Goal: Communication & Community: Answer question/provide support

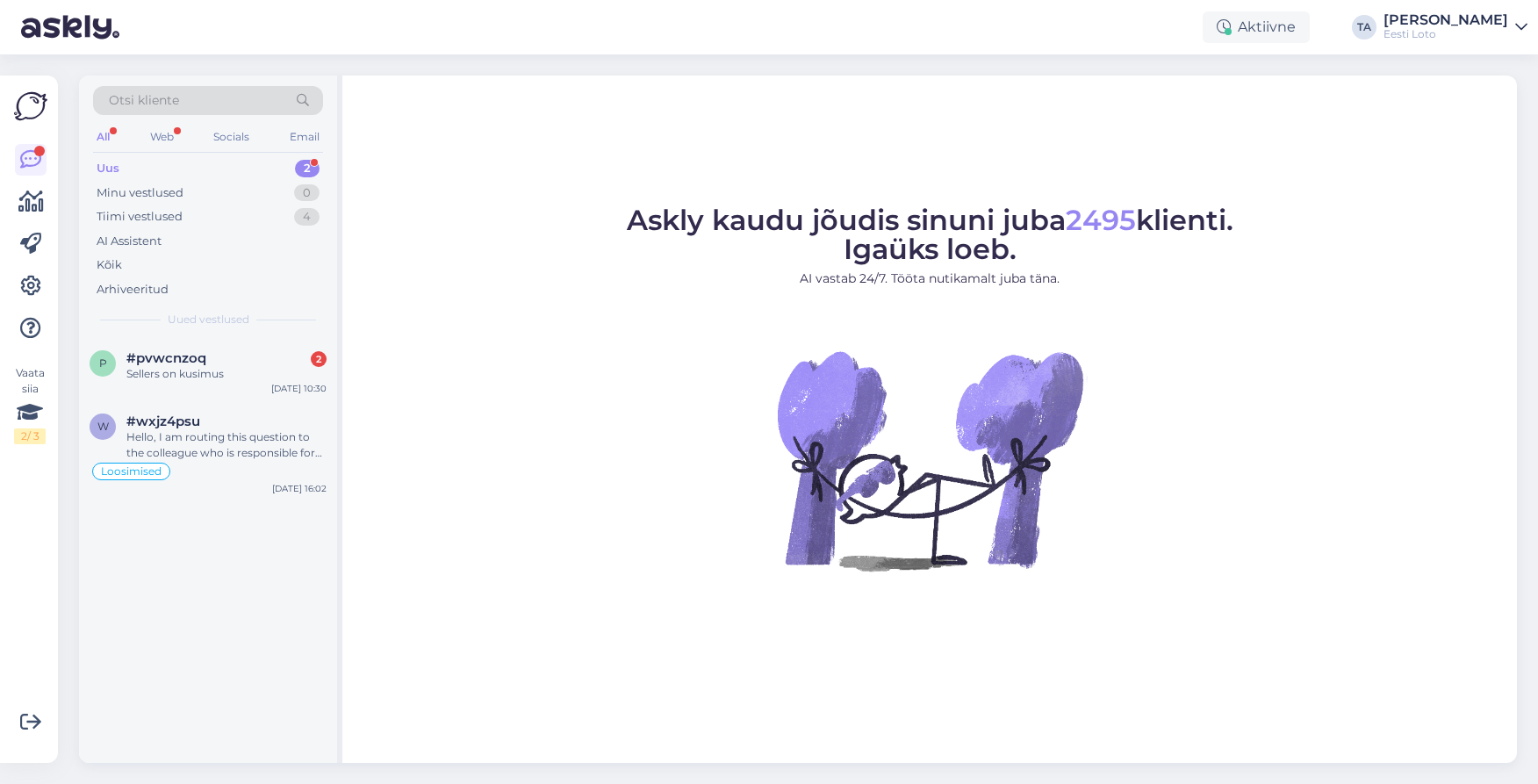
click at [159, 170] on div "Uus 2" at bounding box center [208, 168] width 230 height 25
click at [162, 357] on span "#pvwcnzoq" at bounding box center [166, 358] width 80 height 16
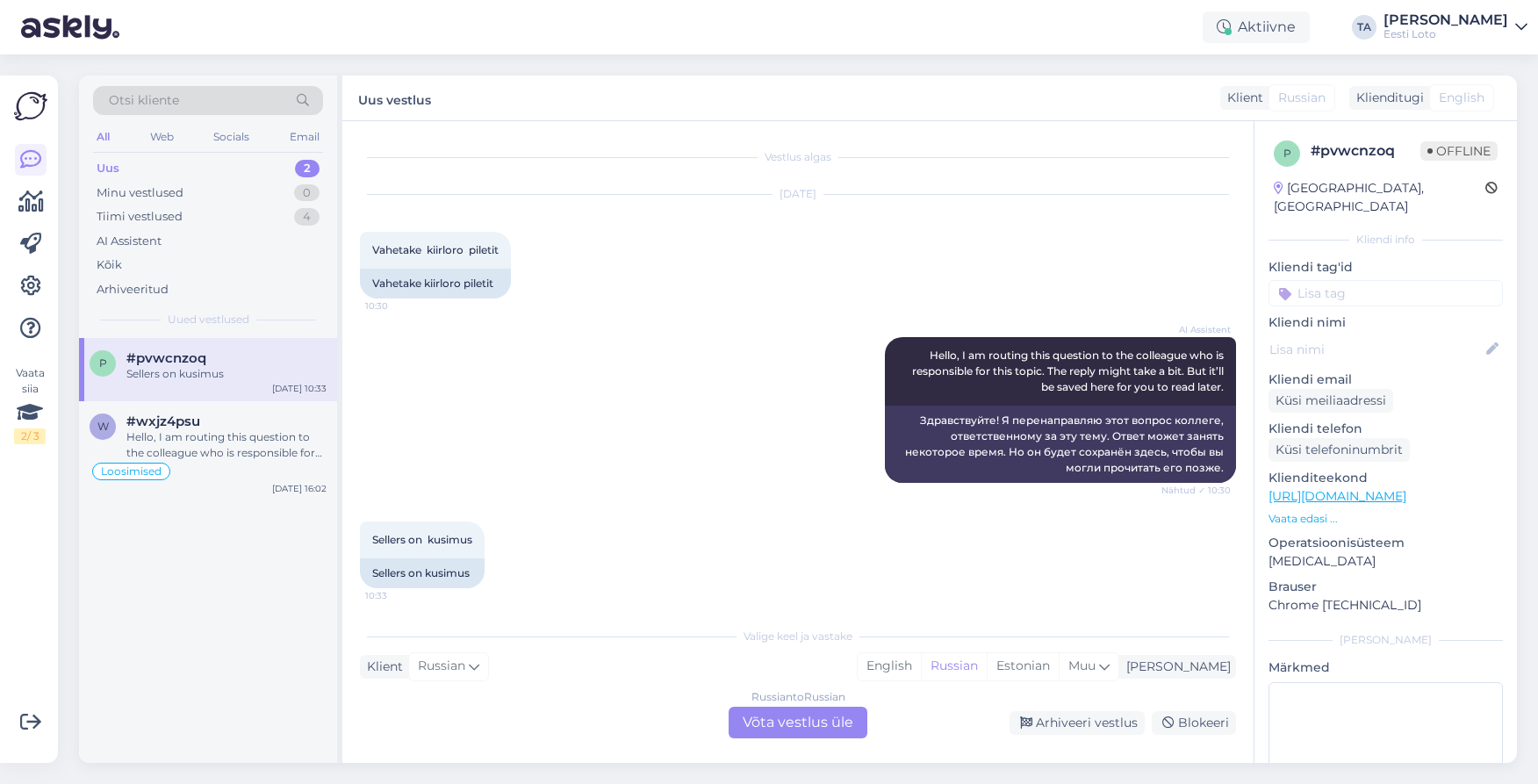
click at [788, 723] on div "Russian to Russian Võta vestlus üle" at bounding box center [798, 723] width 139 height 32
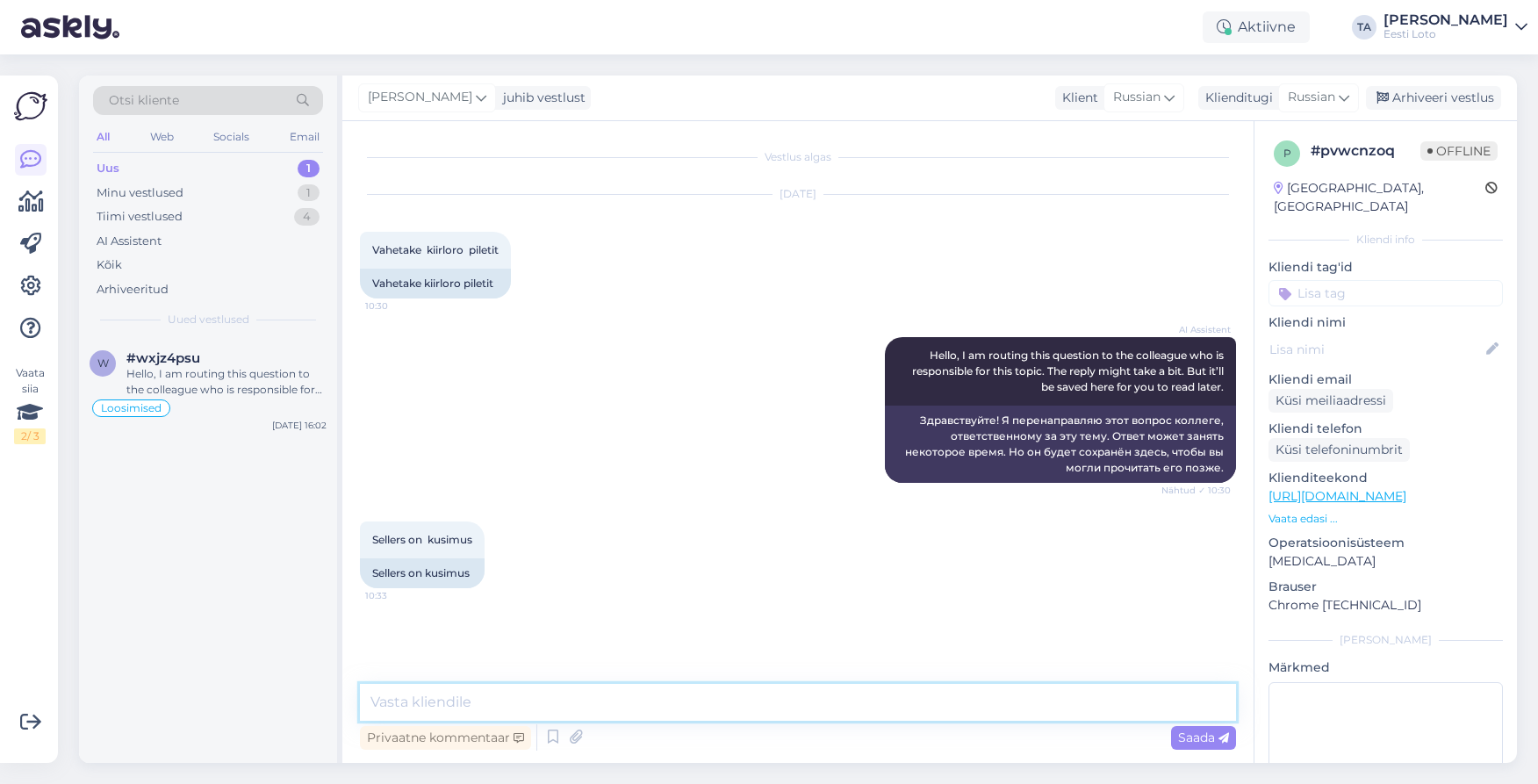
click at [540, 701] on textarea at bounding box center [797, 702] width 876 height 37
type textarea "Tere. Palun täpsustage enda küsimust."
click at [1191, 735] on span "Saada" at bounding box center [1203, 737] width 51 height 16
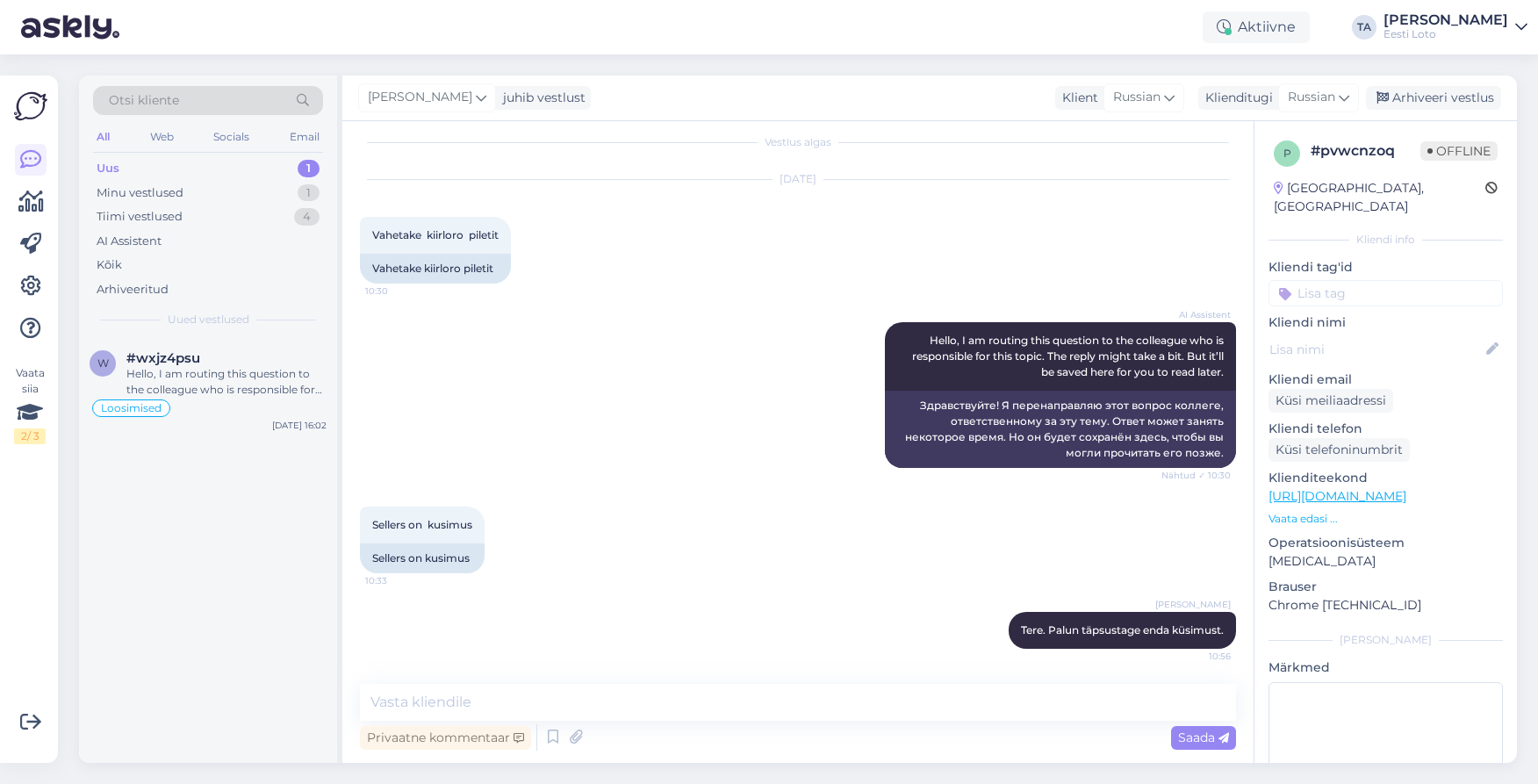
click at [1319, 280] on input at bounding box center [1385, 293] width 235 height 27
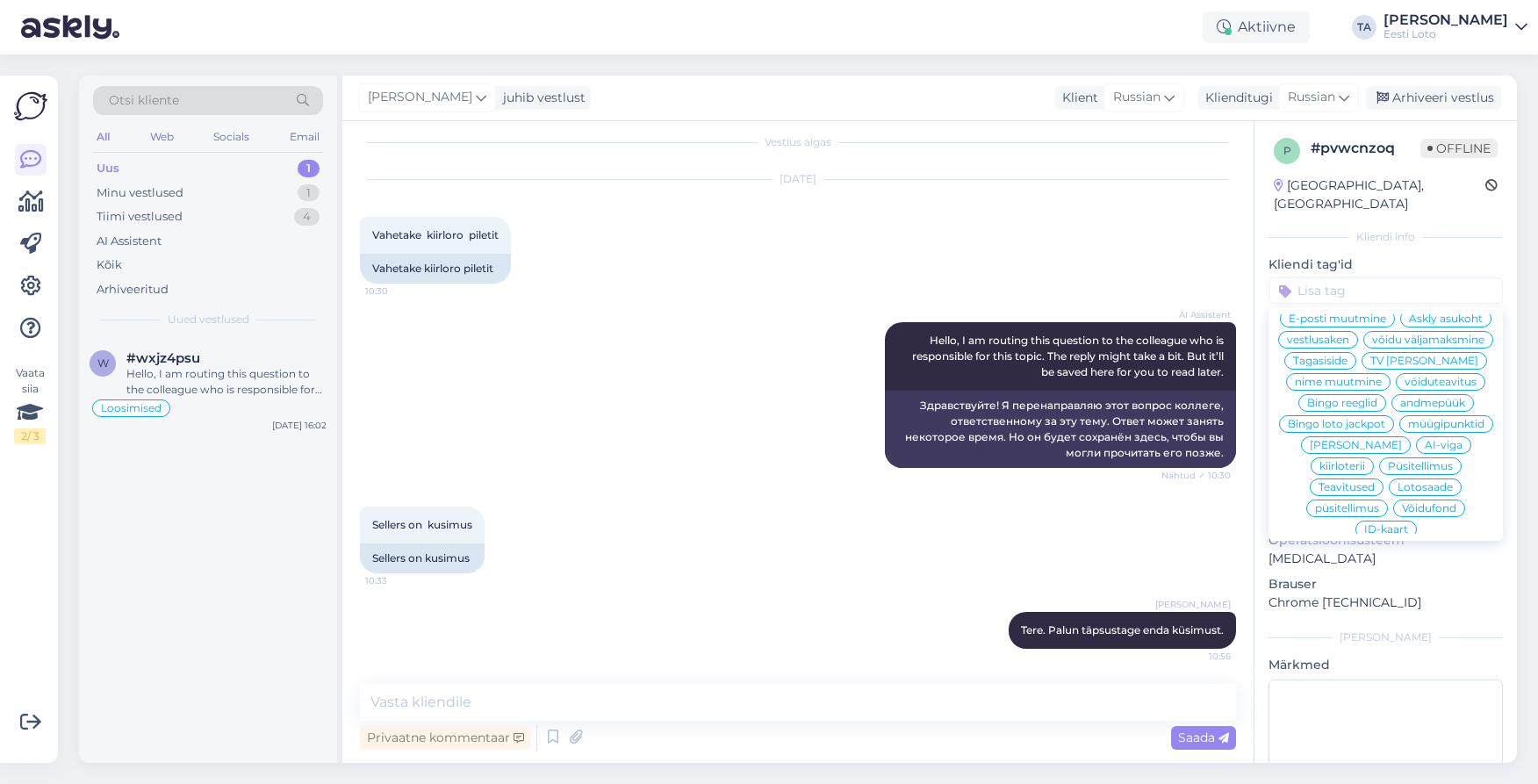
scroll to position [129, 0]
click at [1365, 437] on span "kiirloterii" at bounding box center [1342, 441] width 46 height 11
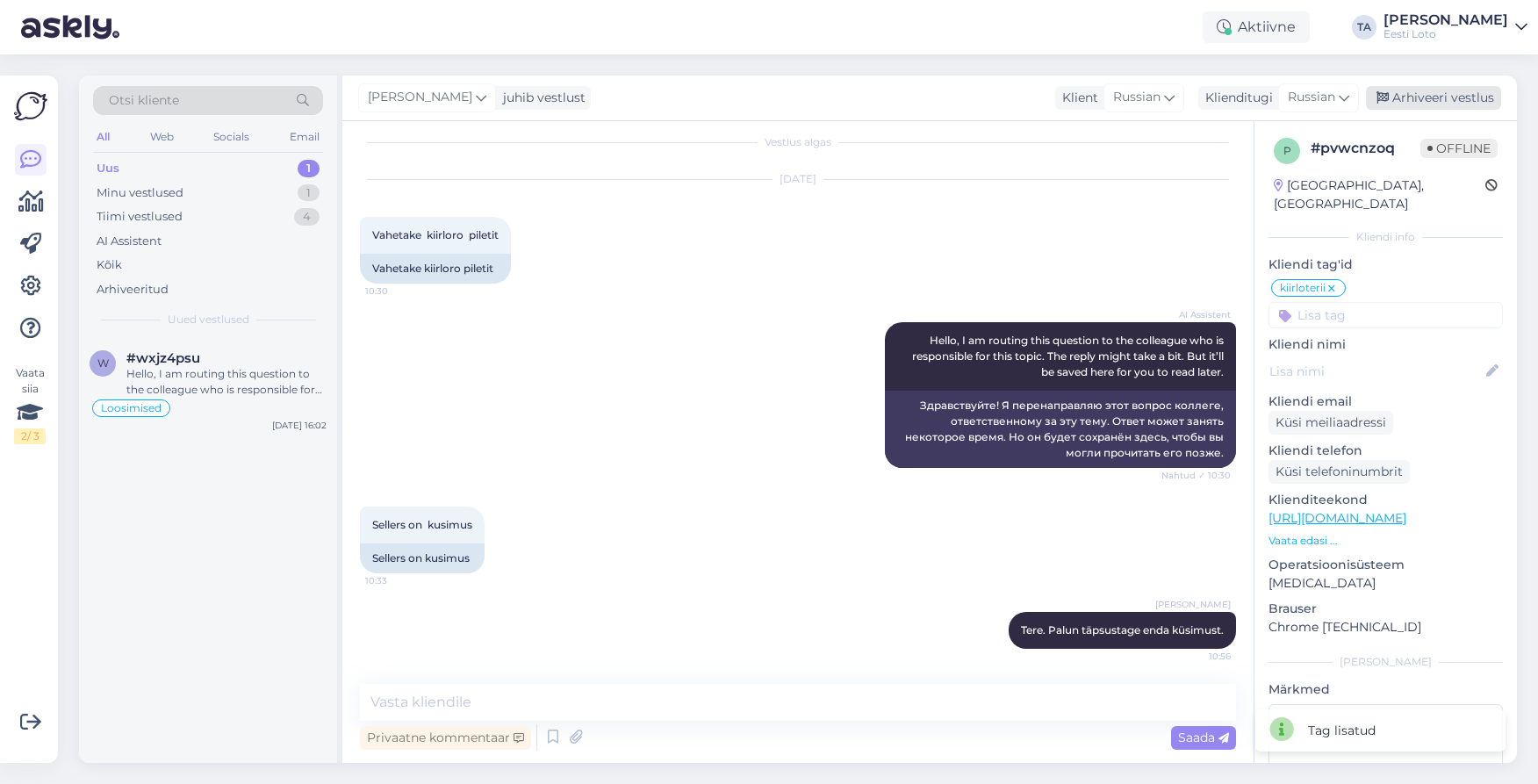
click at [1409, 105] on div "Arhiveeri vestlus" at bounding box center [1433, 98] width 136 height 24
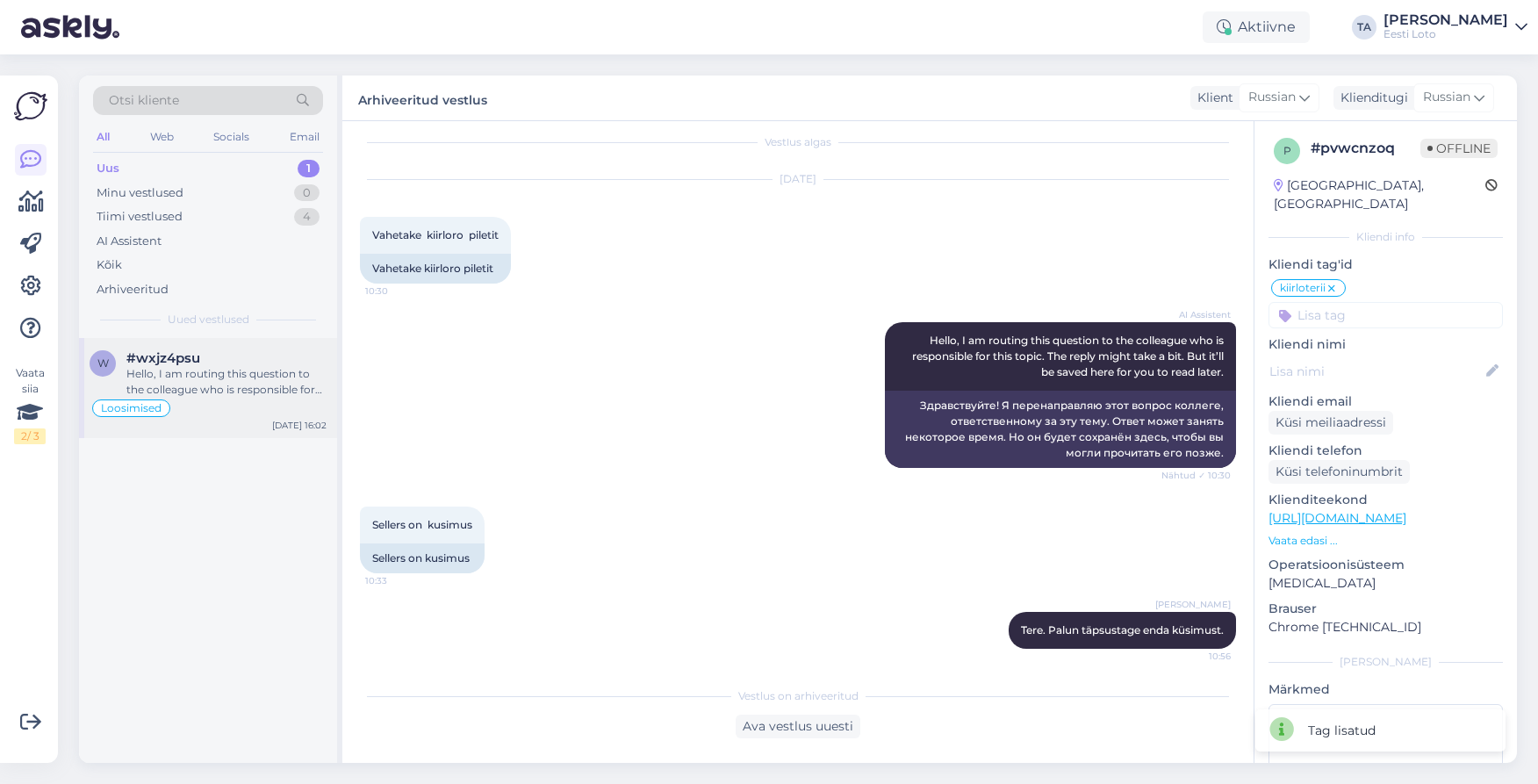
click at [210, 386] on div "Hello, I am routing this question to the colleague who is responsible for this …" at bounding box center [227, 382] width 200 height 32
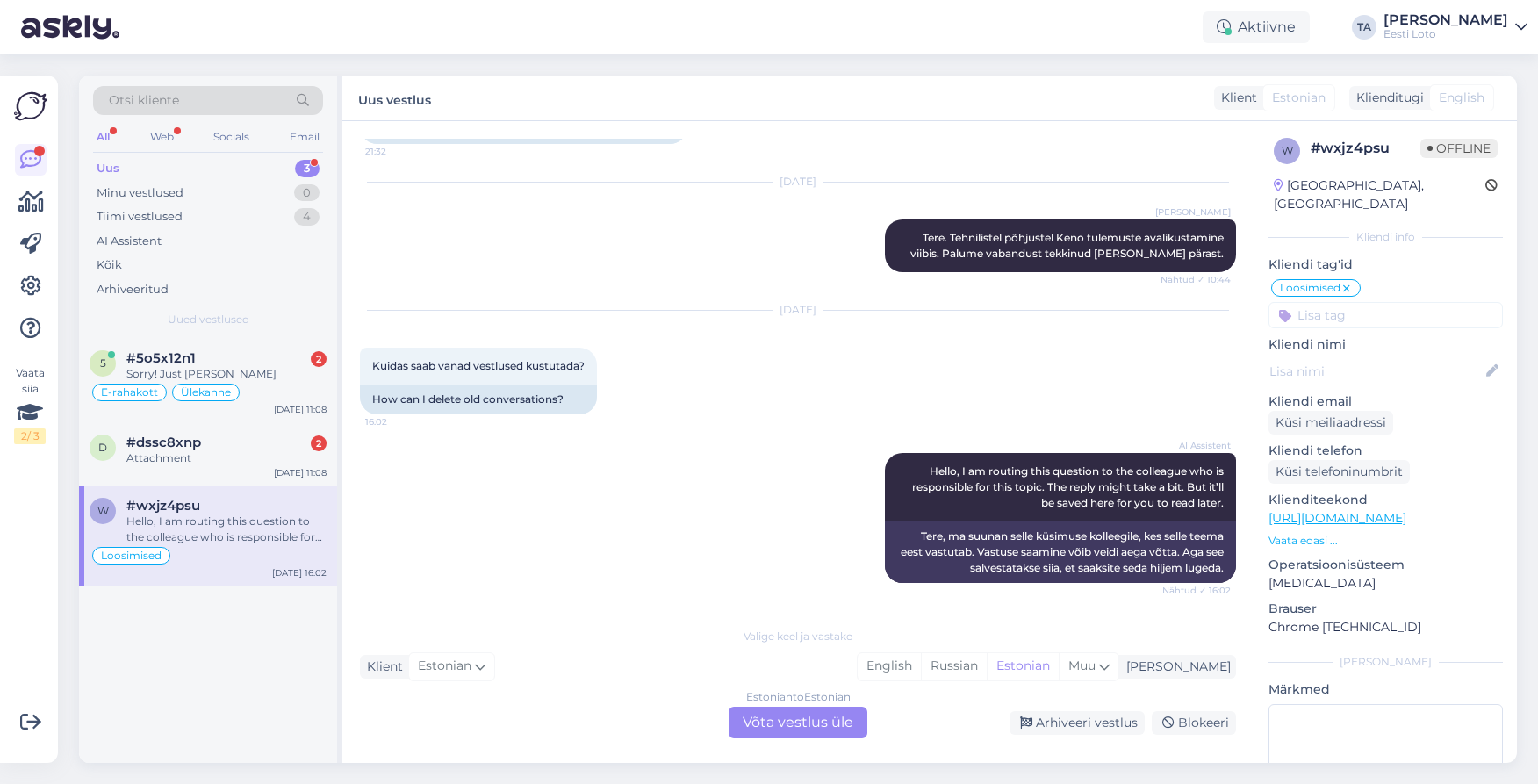
click at [105, 162] on div "Uus" at bounding box center [108, 168] width 23 height 18
click at [206, 347] on div "d #dssc8xnp 2 Attachment [DATE] 11:08" at bounding box center [208, 369] width 258 height 63
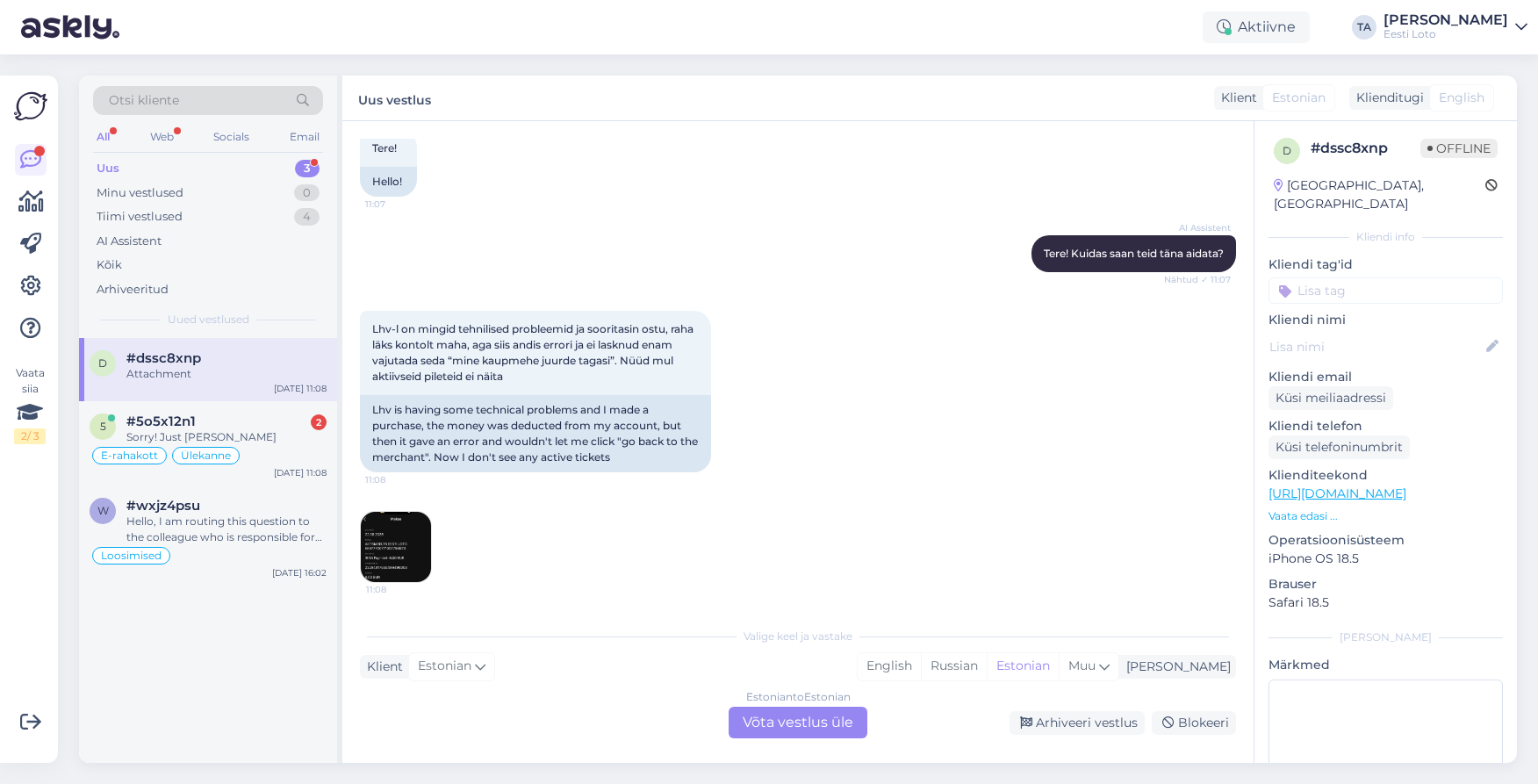
scroll to position [102, 0]
click at [182, 421] on span "#5o5x12n1" at bounding box center [161, 421] width 69 height 16
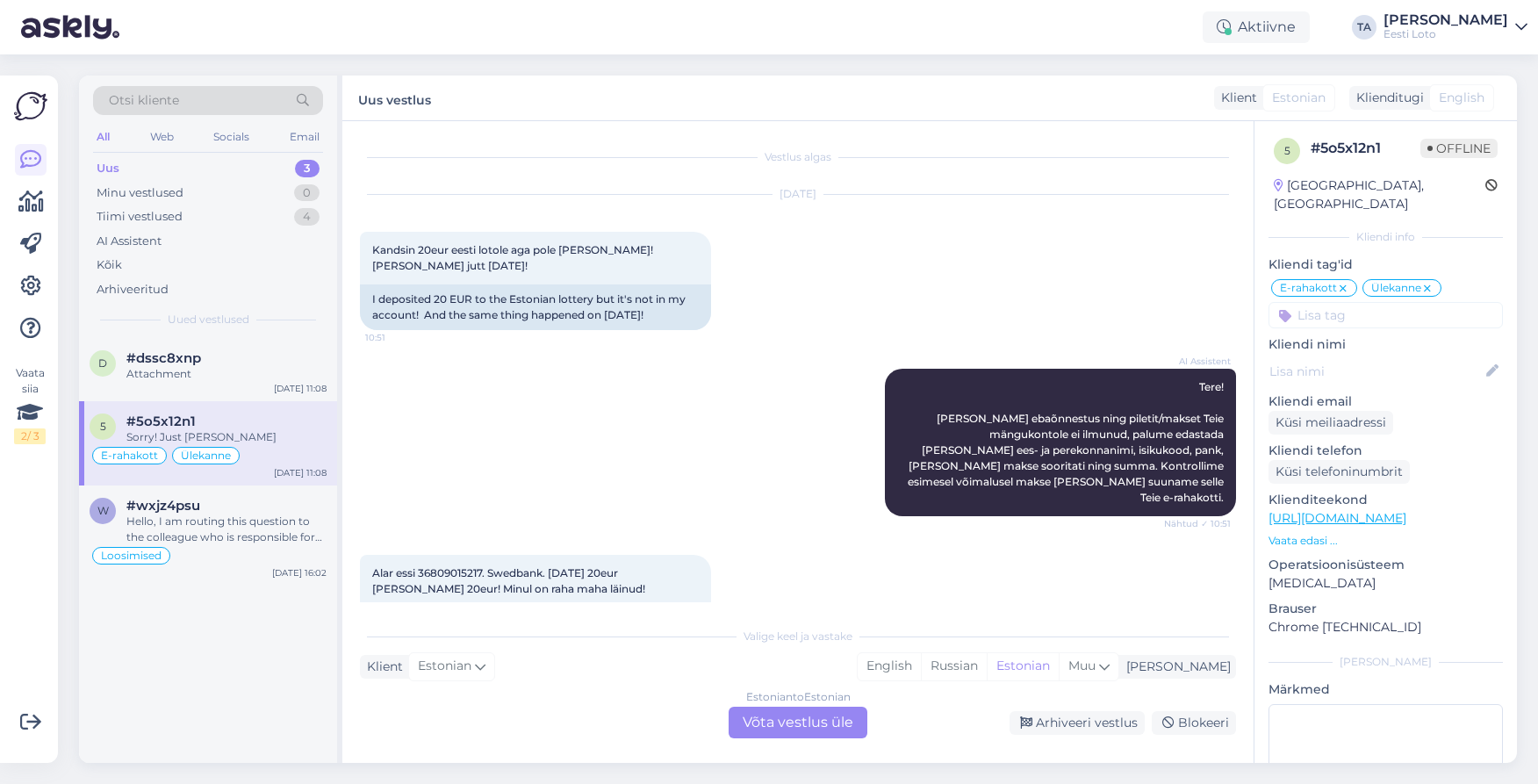
scroll to position [2630, 0]
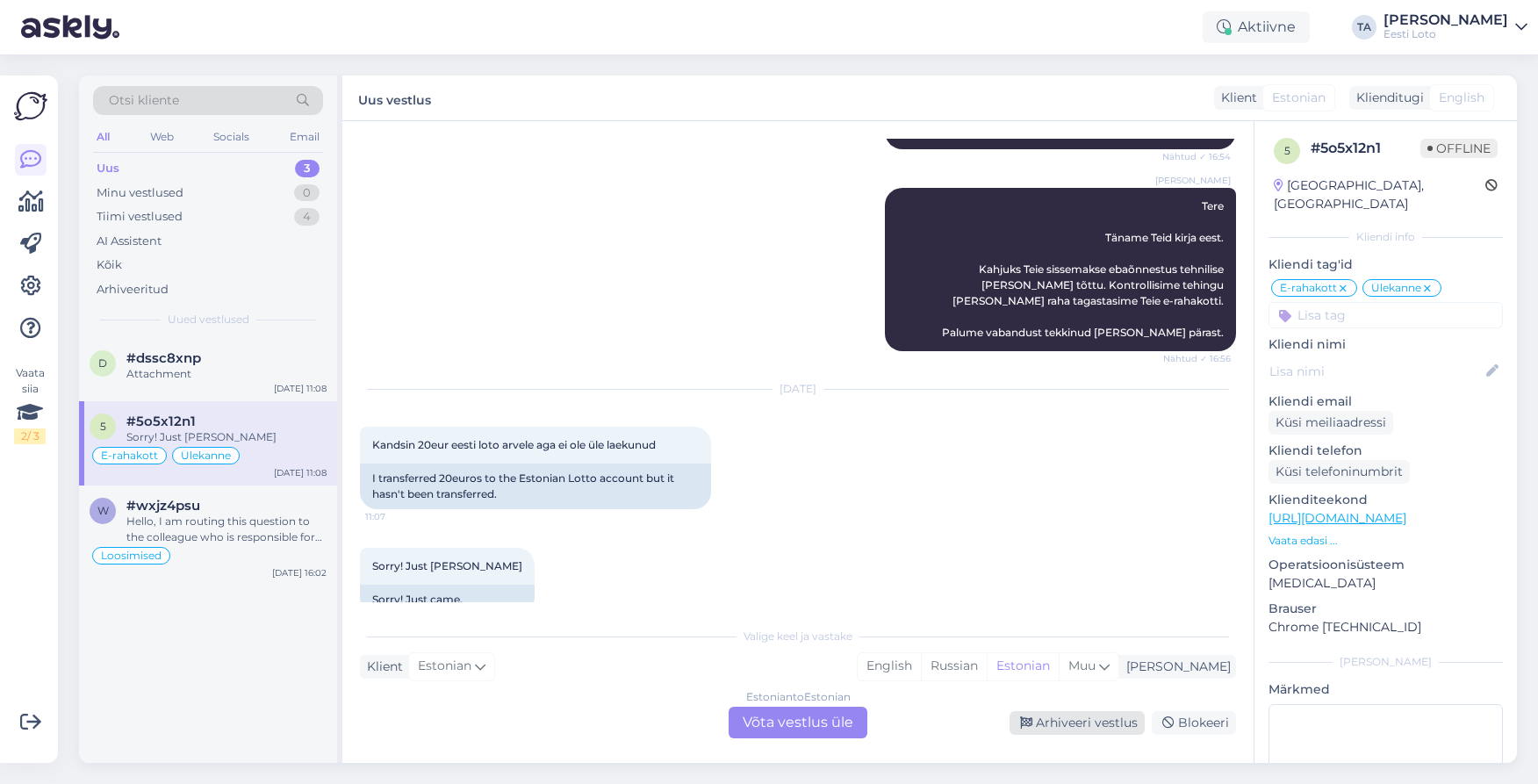
click at [1111, 721] on div "Arhiveeri vestlus" at bounding box center [1077, 723] width 136 height 24
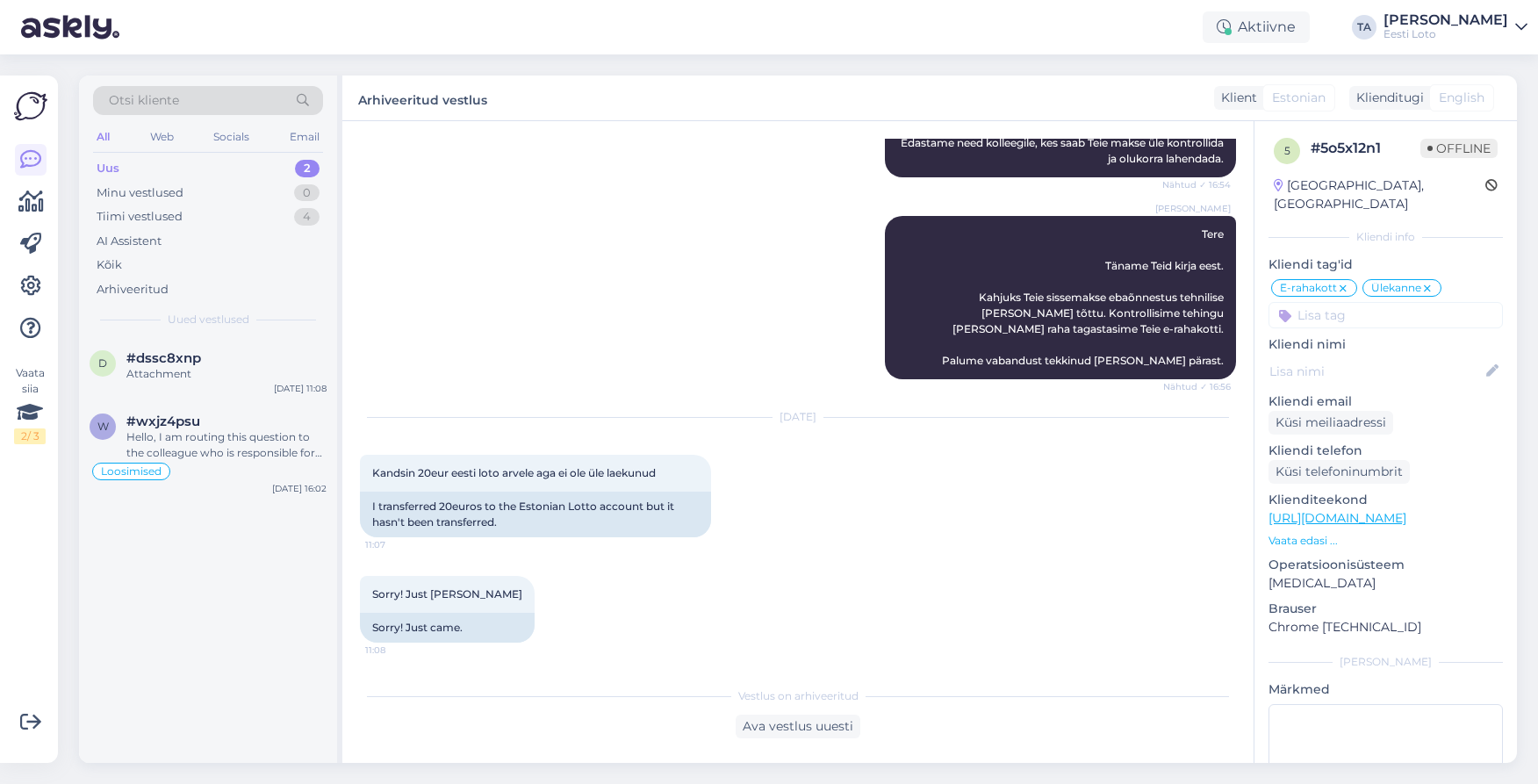
scroll to position [2571, 0]
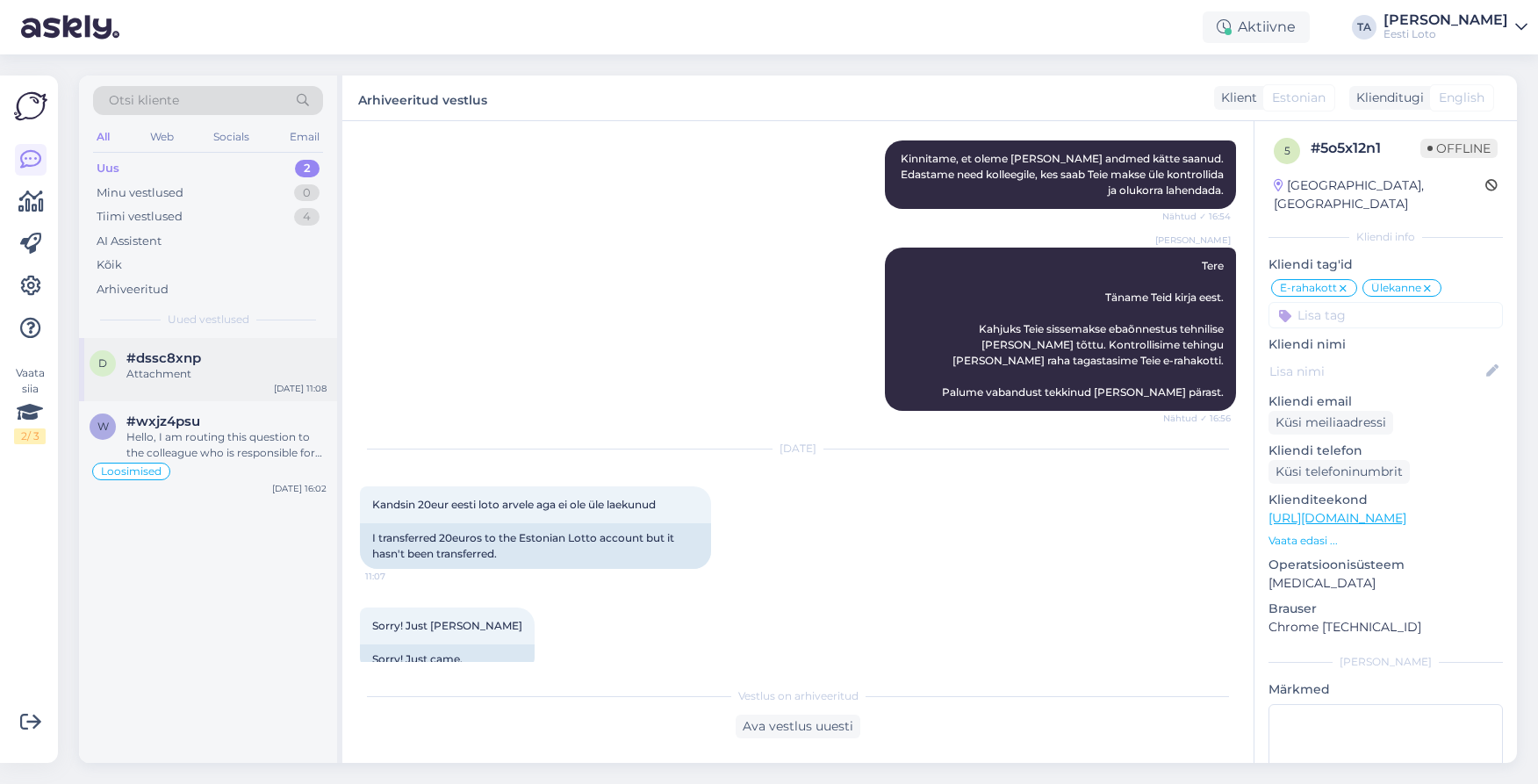
click at [206, 365] on div "#dssc8xnp" at bounding box center [227, 358] width 200 height 16
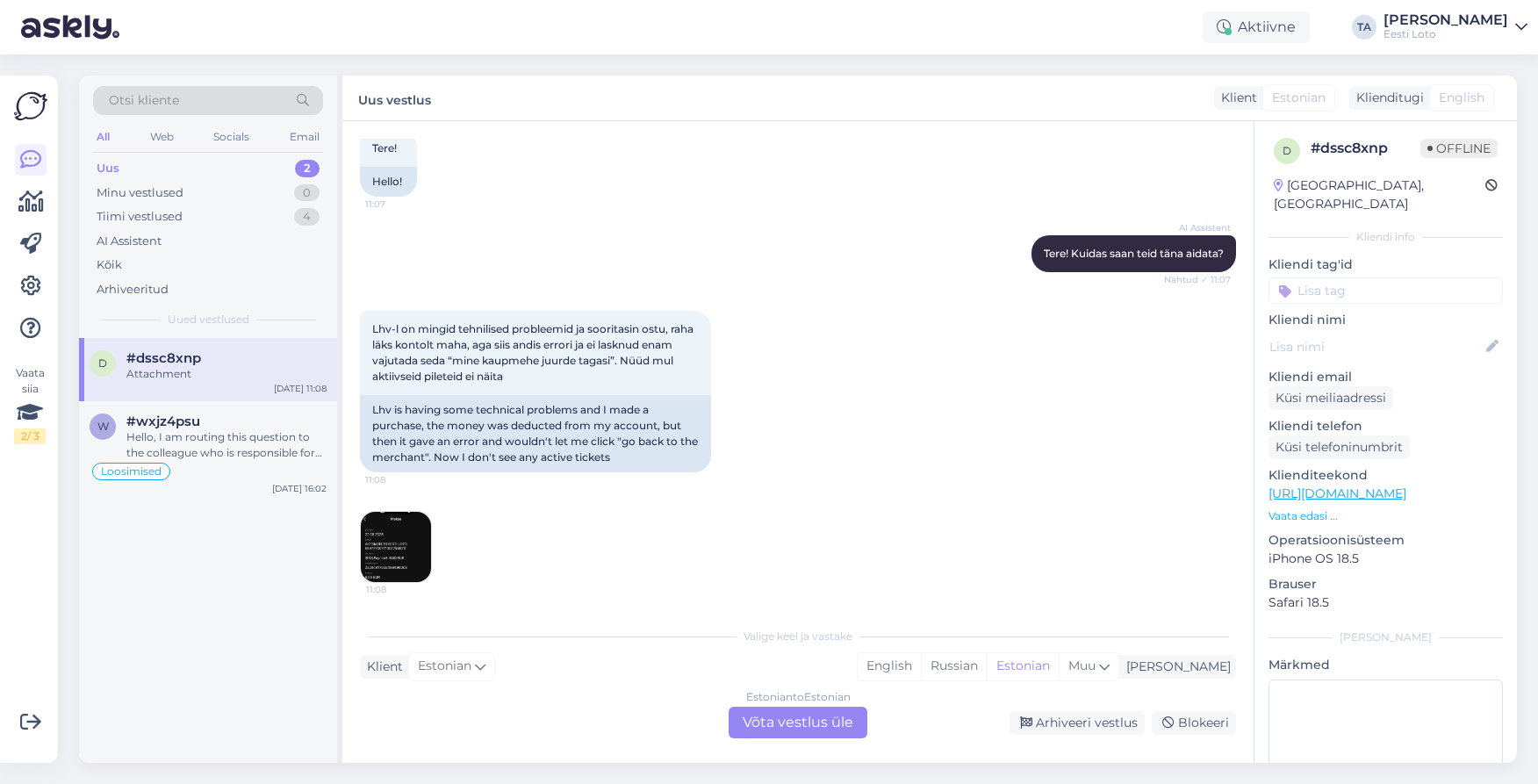
click at [381, 526] on img at bounding box center [395, 546] width 70 height 70
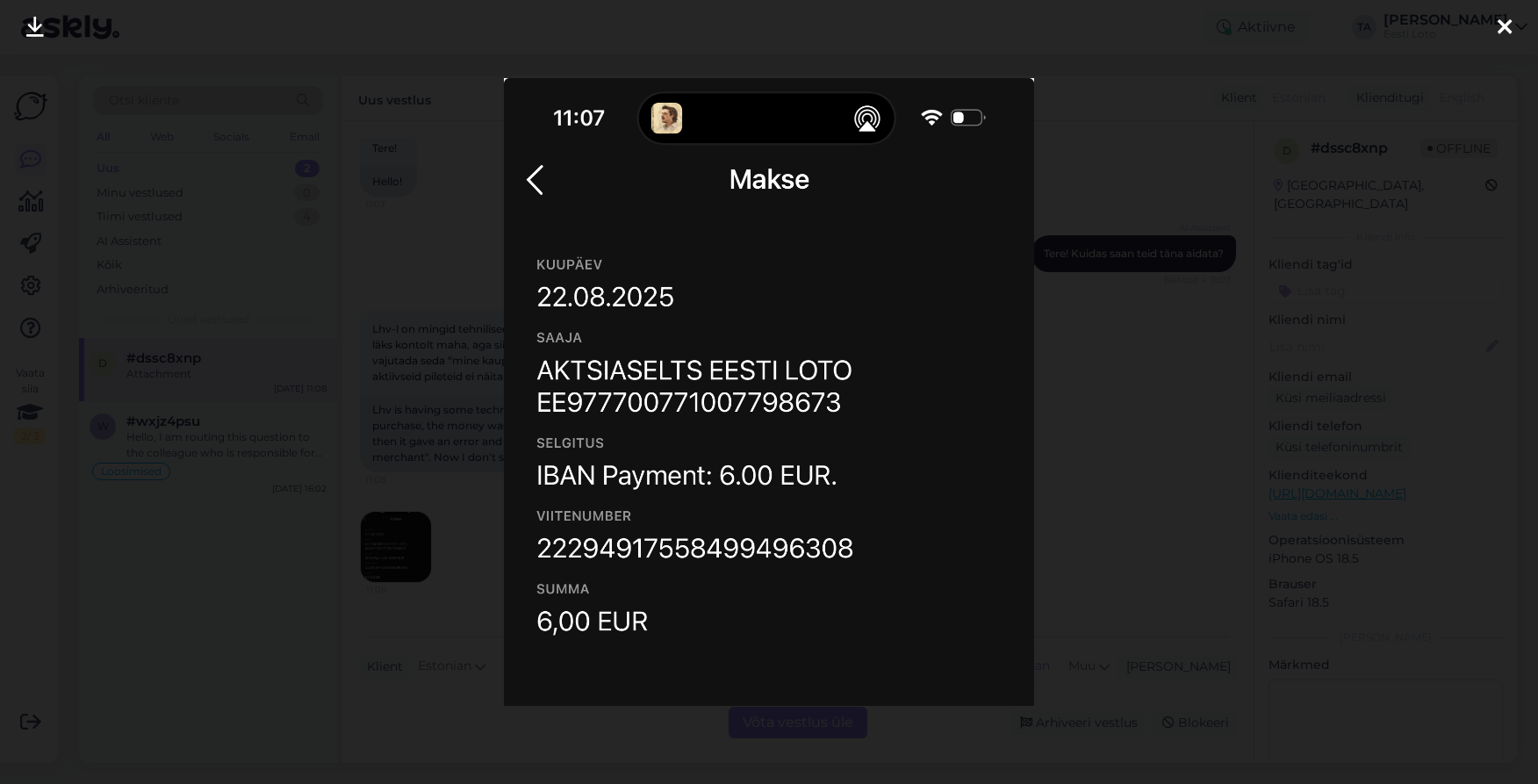
click at [1503, 27] on icon at bounding box center [1504, 28] width 14 height 23
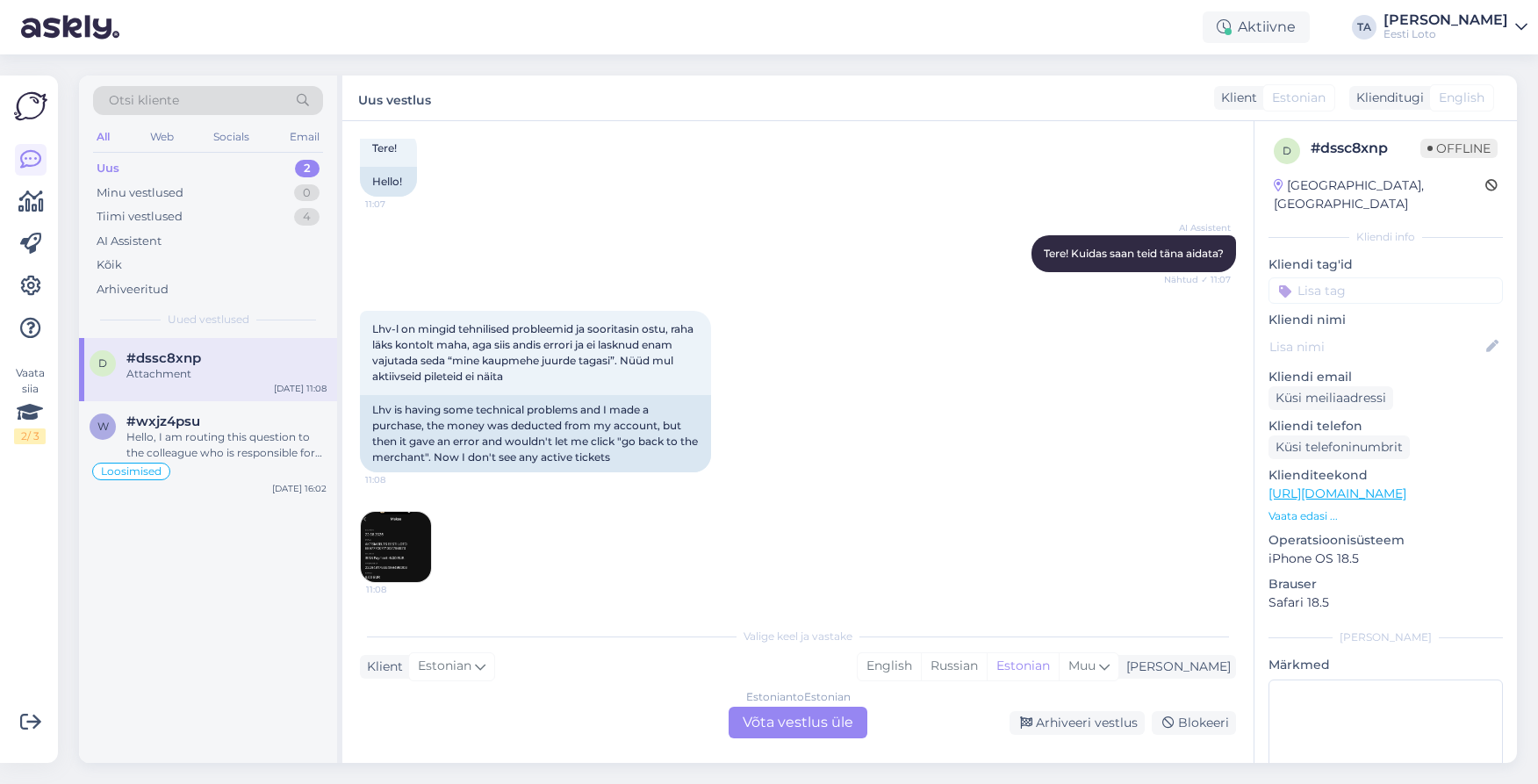
click at [107, 166] on div "Uus" at bounding box center [108, 168] width 23 height 18
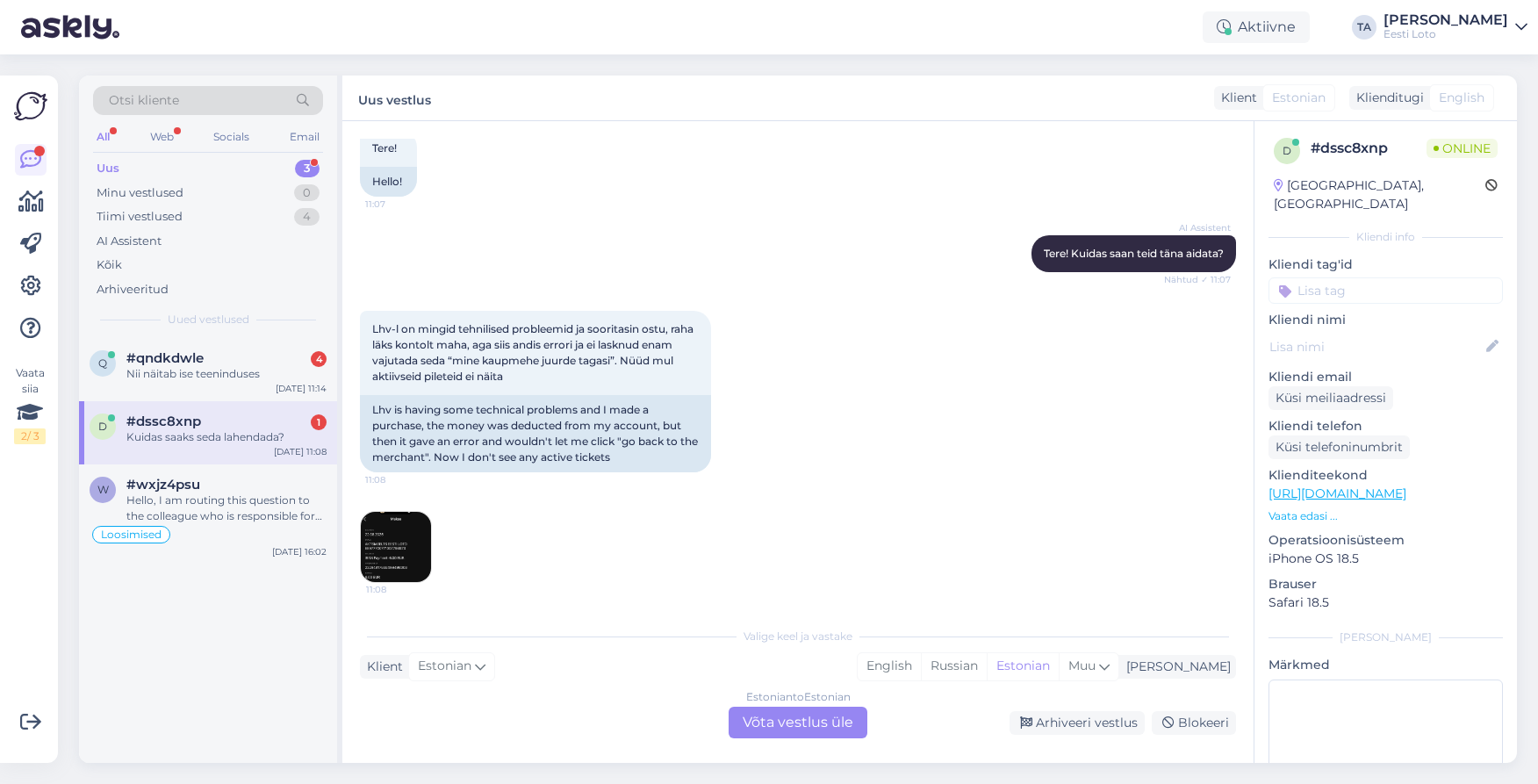
scroll to position [207, 0]
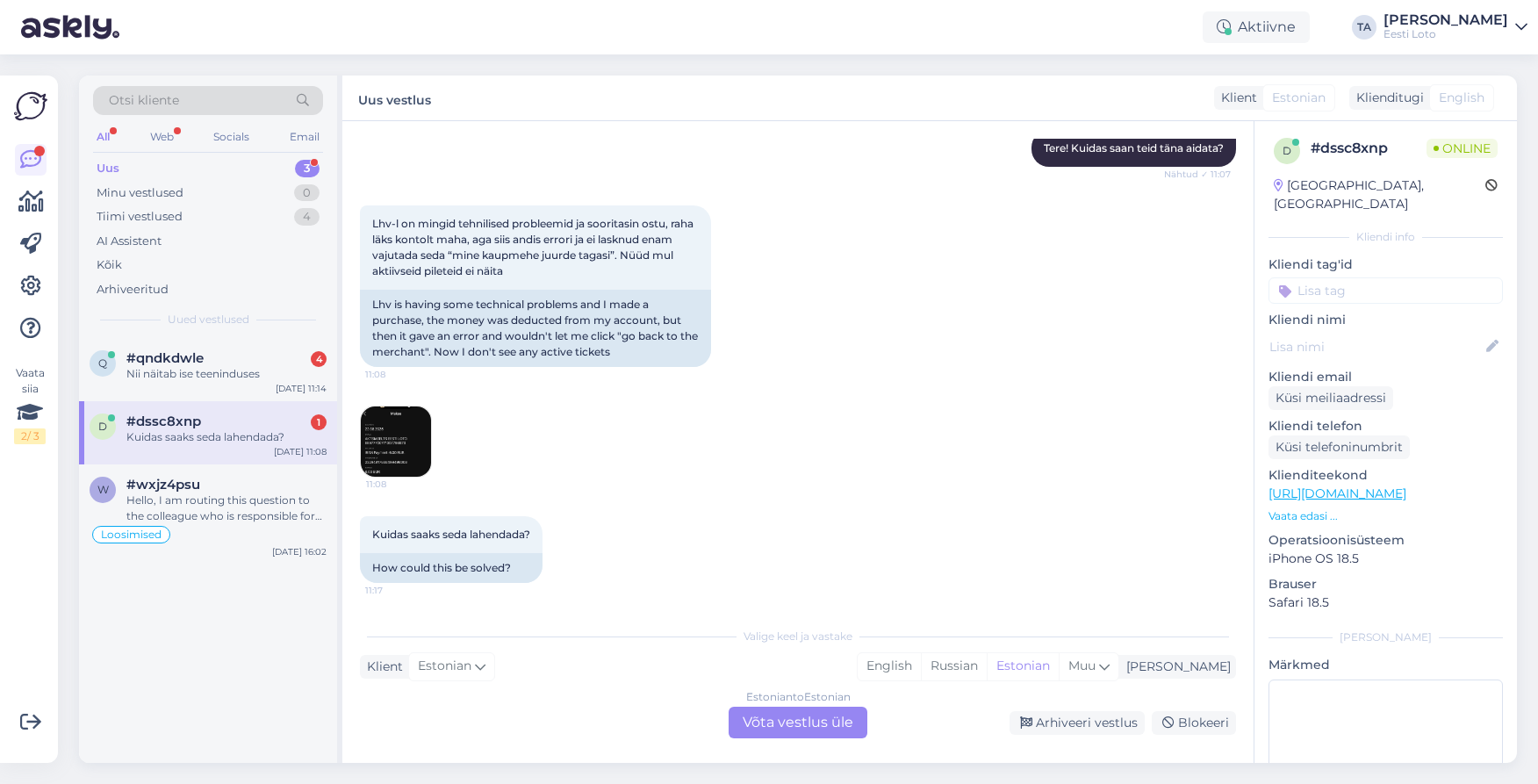
click at [105, 166] on div "Uus" at bounding box center [108, 168] width 23 height 18
click at [169, 374] on div "Nii näitab ise teeninduses" at bounding box center [227, 374] width 200 height 16
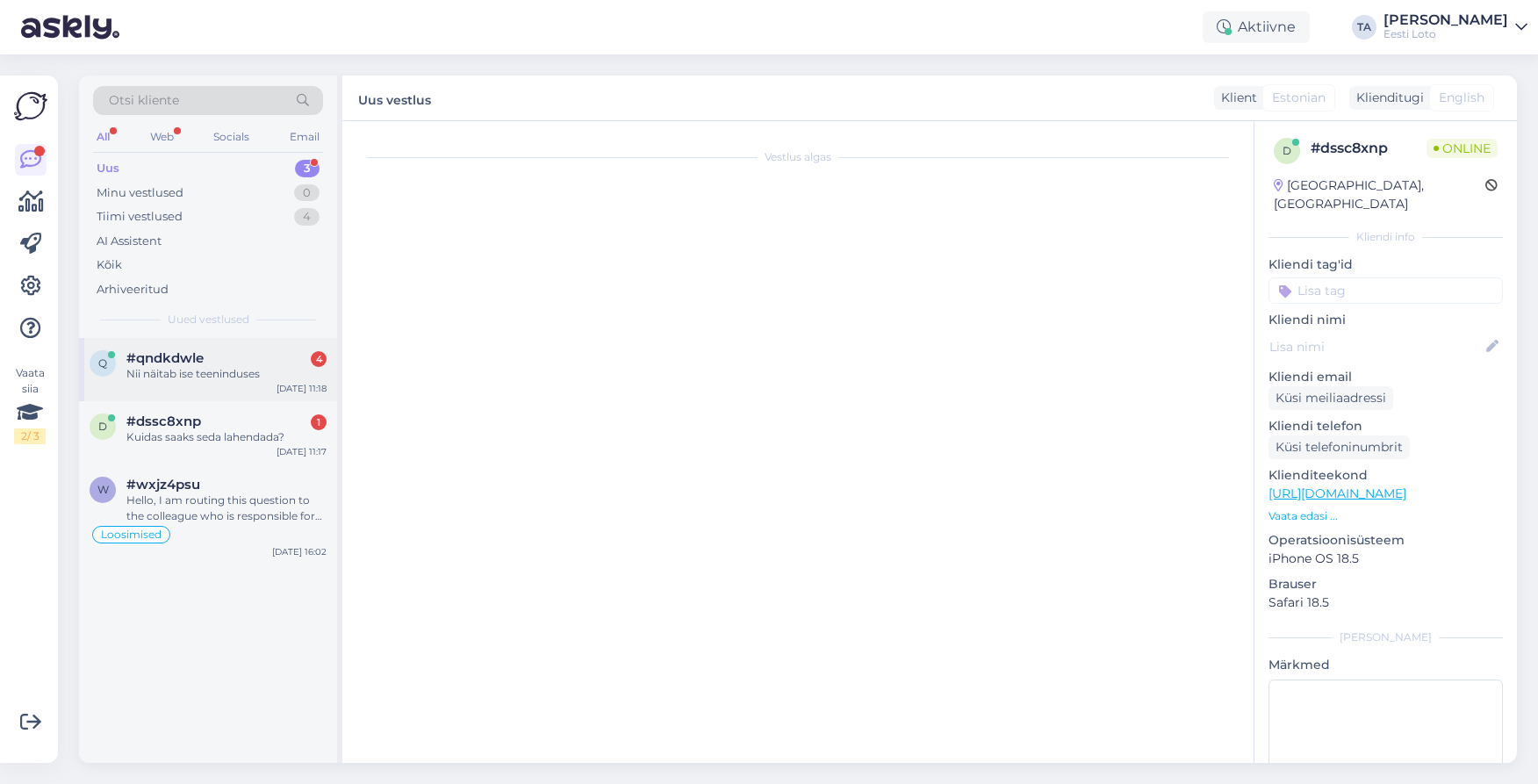
scroll to position [254, 0]
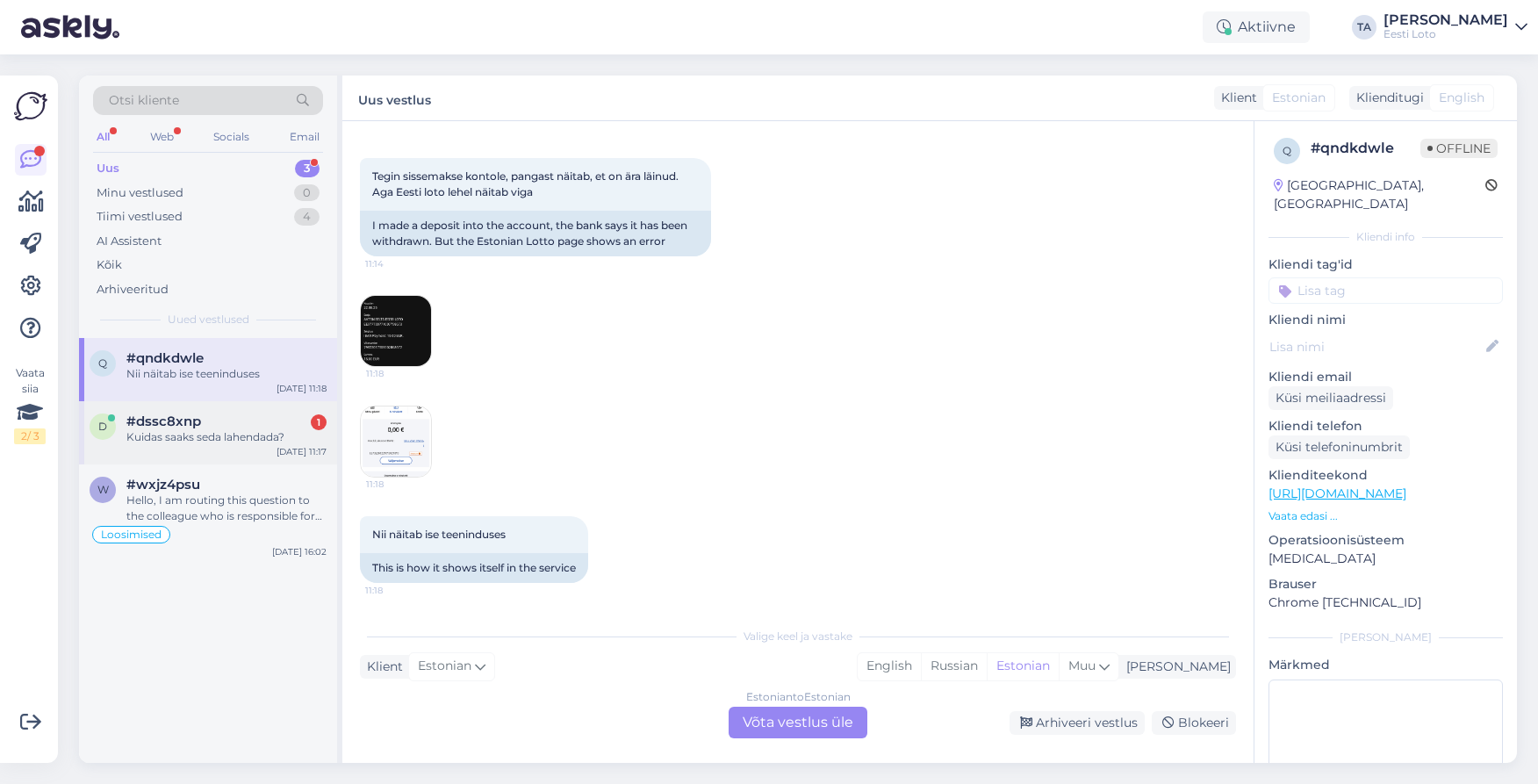
click at [177, 416] on span "#dssc8xnp" at bounding box center [163, 421] width 74 height 16
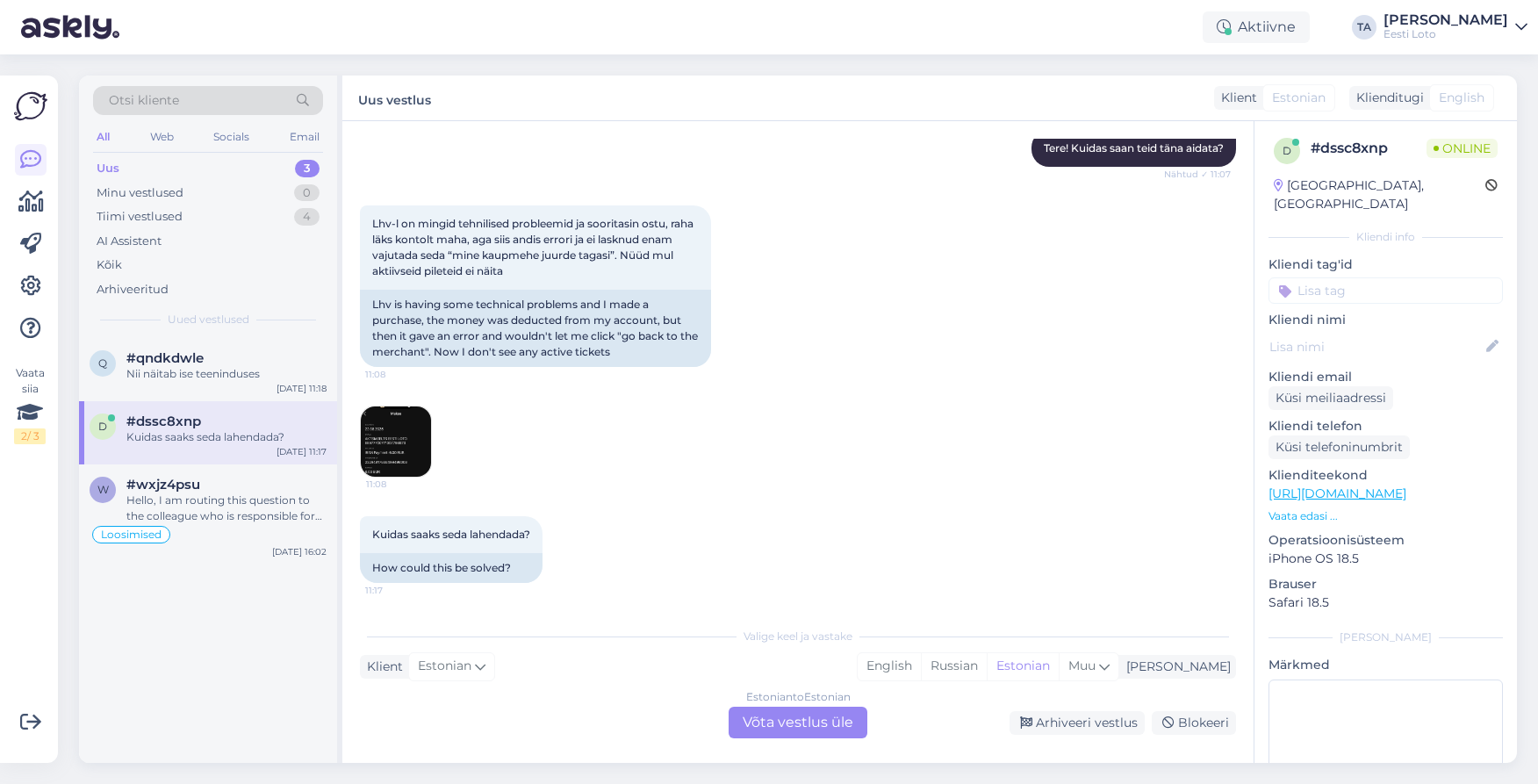
scroll to position [207, 0]
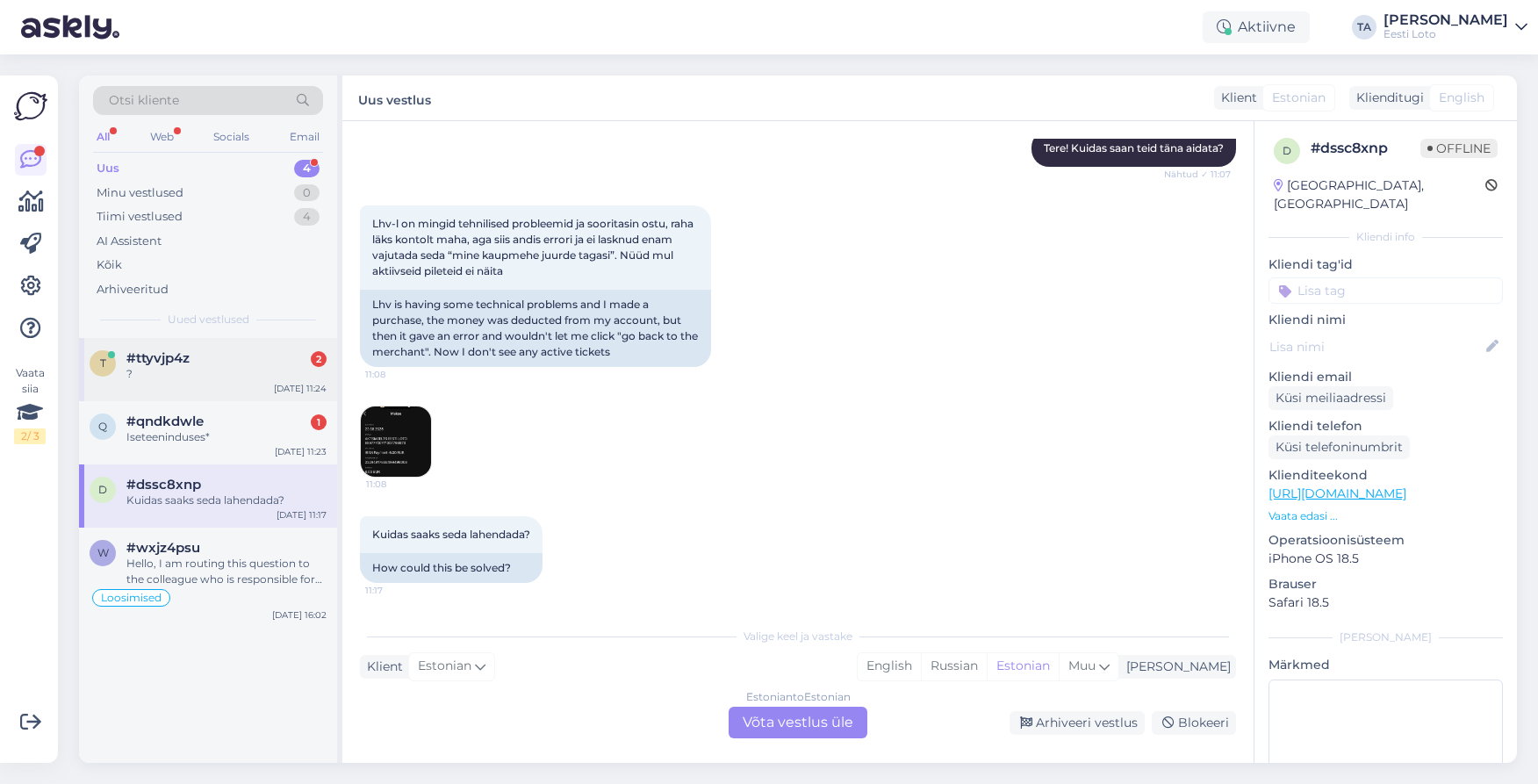
click at [158, 359] on span "#ttyvjp4z" at bounding box center [158, 358] width 63 height 16
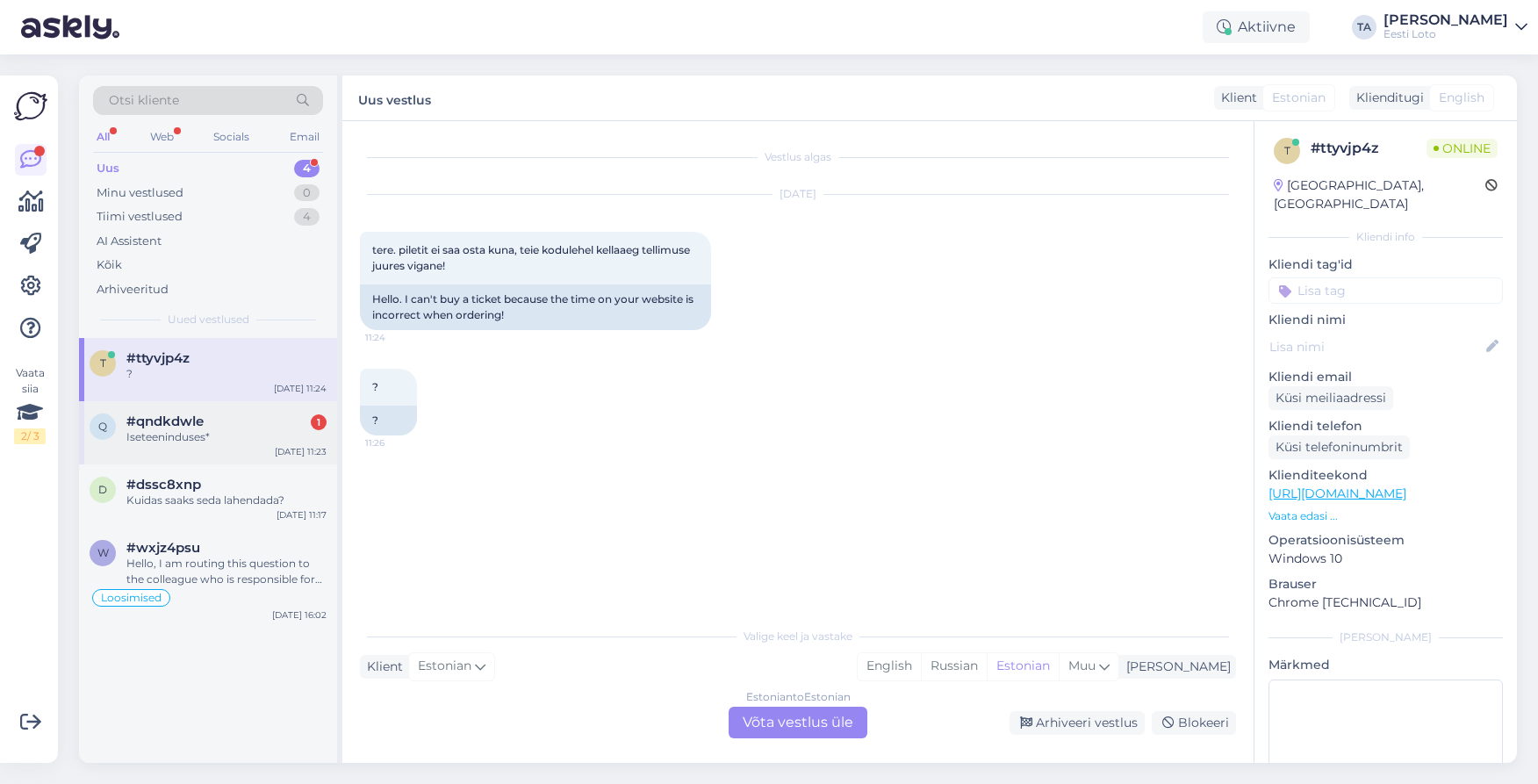
click at [169, 436] on div "Iseteeninduses*" at bounding box center [227, 437] width 200 height 16
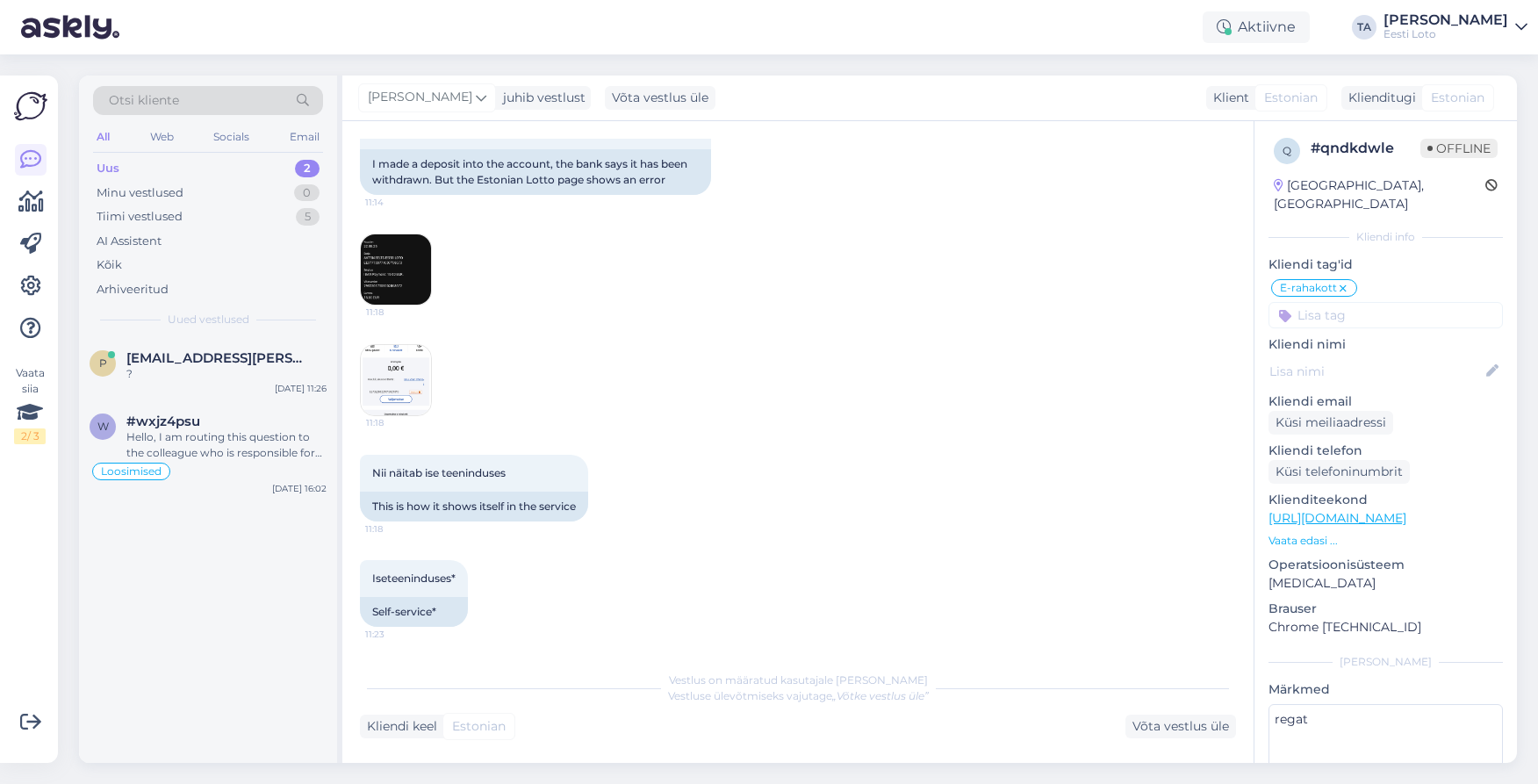
type textarea "regatud finantsile"
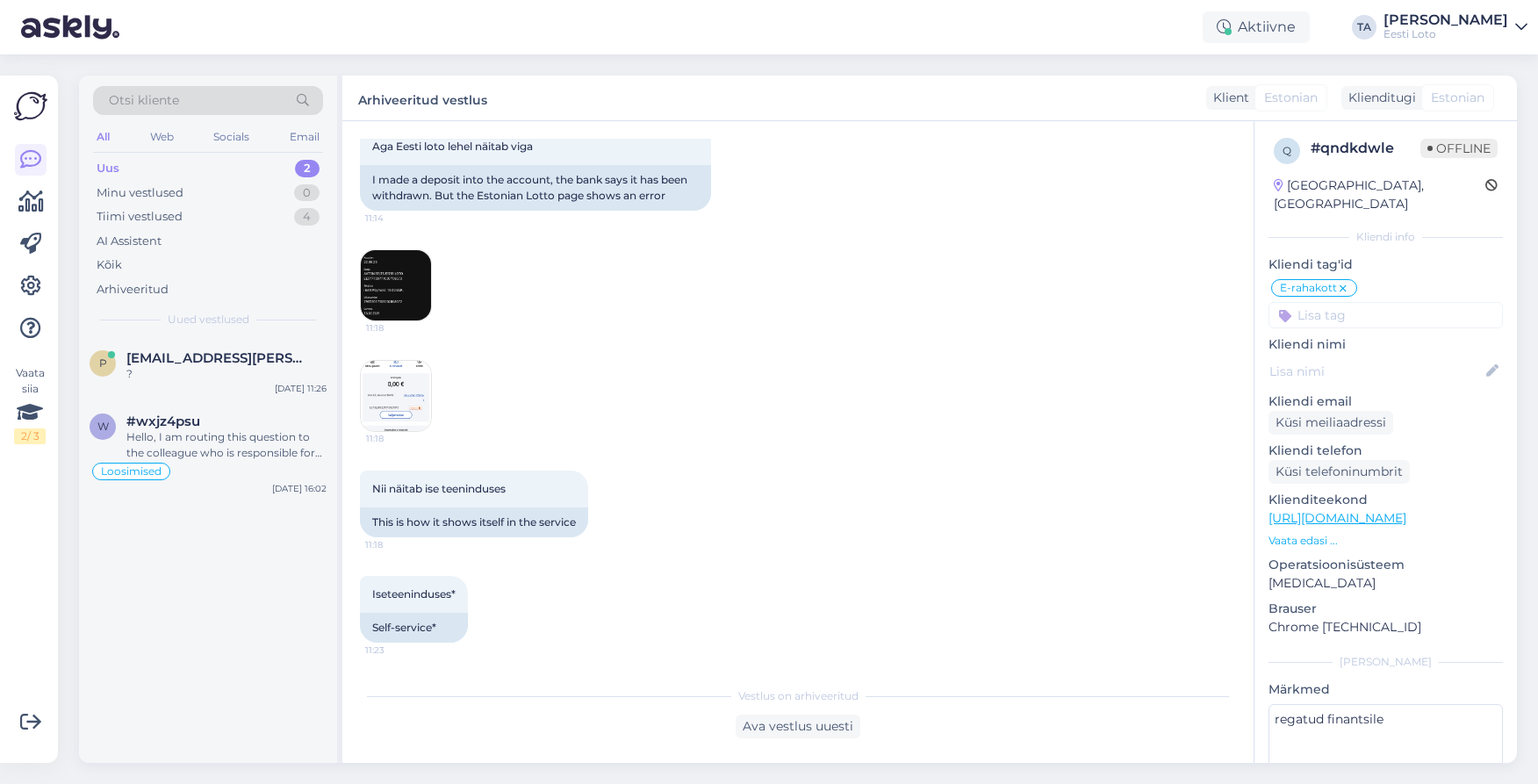
scroll to position [407, 0]
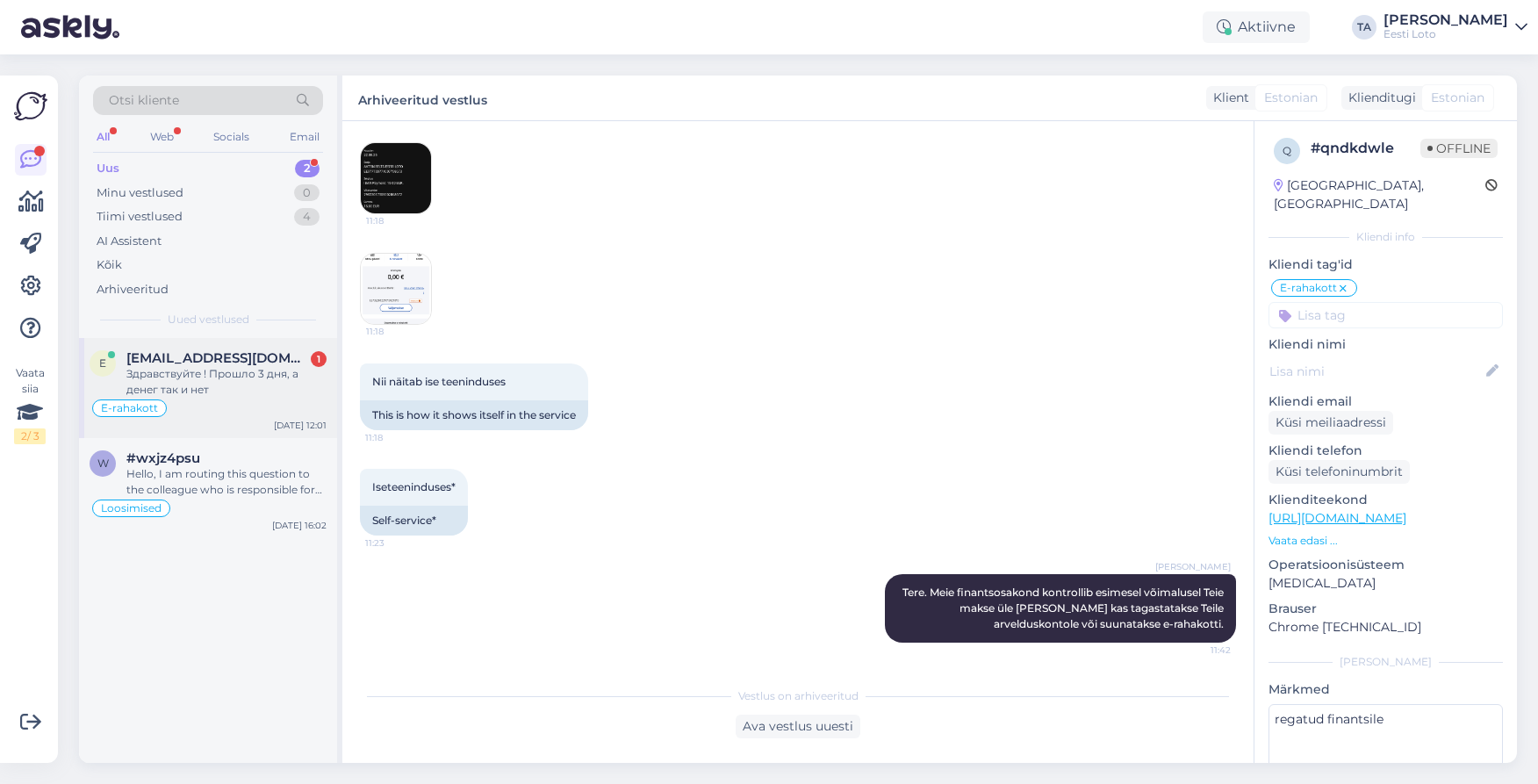
click at [194, 365] on span "[EMAIL_ADDRESS][DOMAIN_NAME]" at bounding box center [218, 358] width 182 height 16
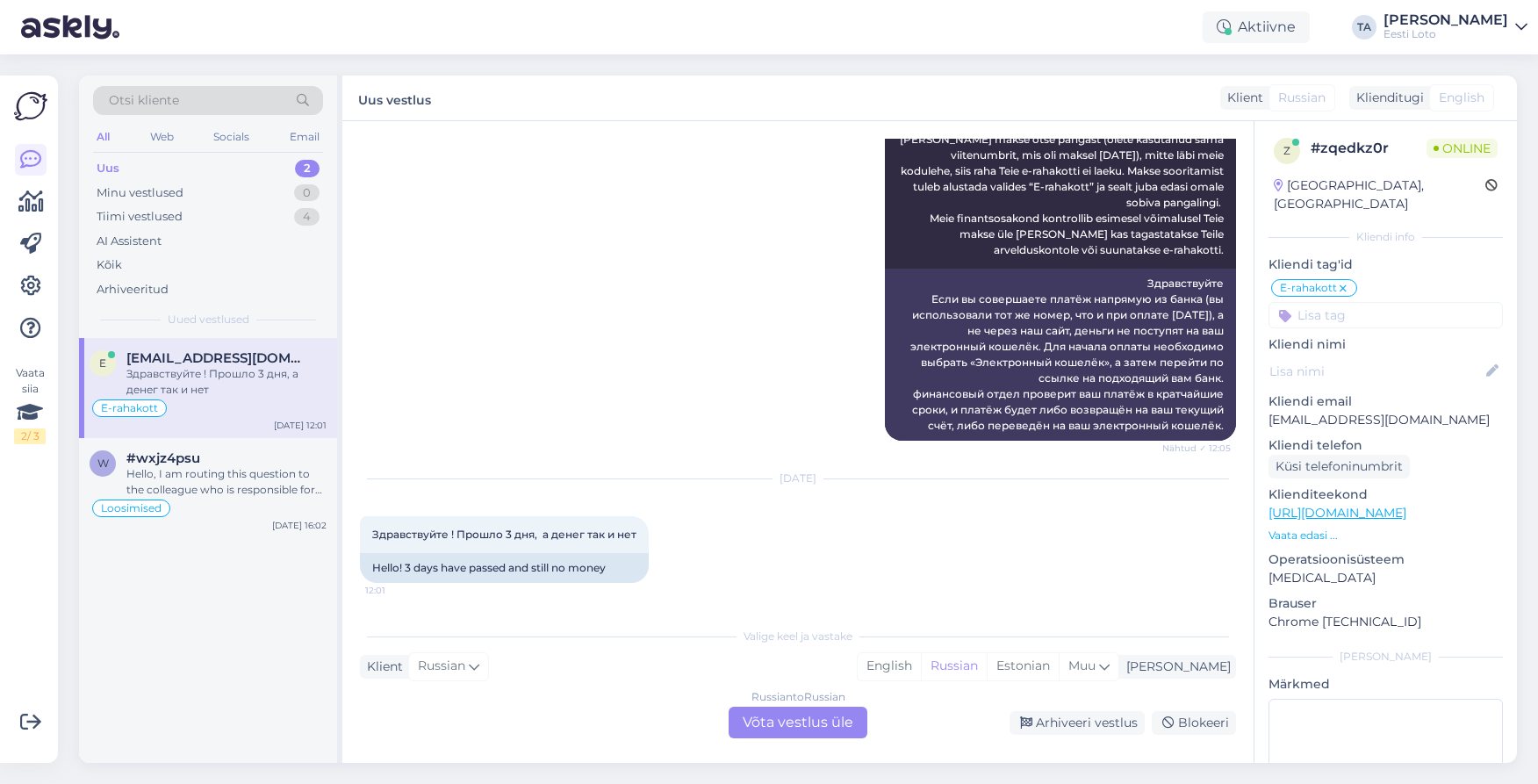
scroll to position [372, 0]
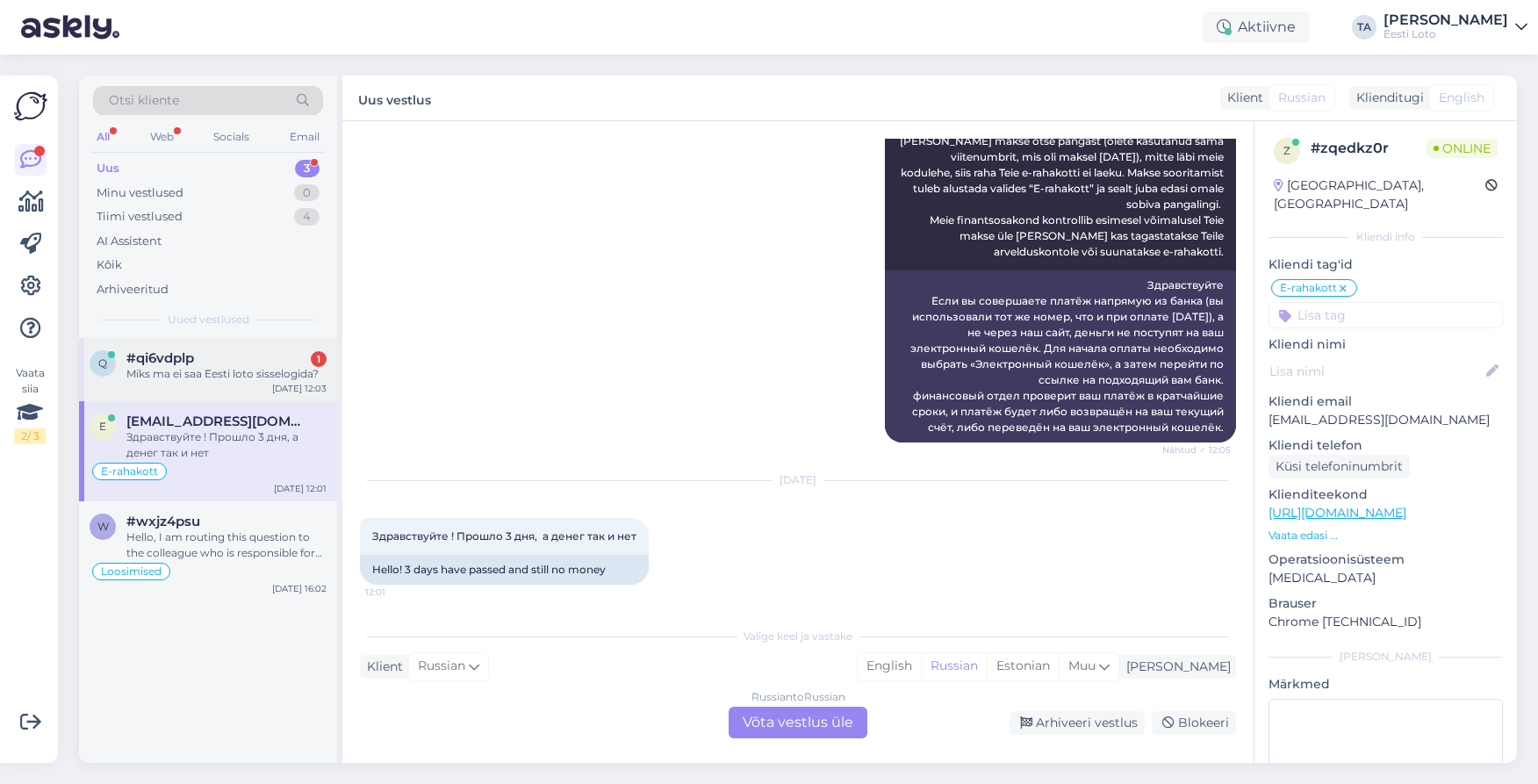
click at [181, 357] on span "#qi6vdplp" at bounding box center [160, 358] width 67 height 16
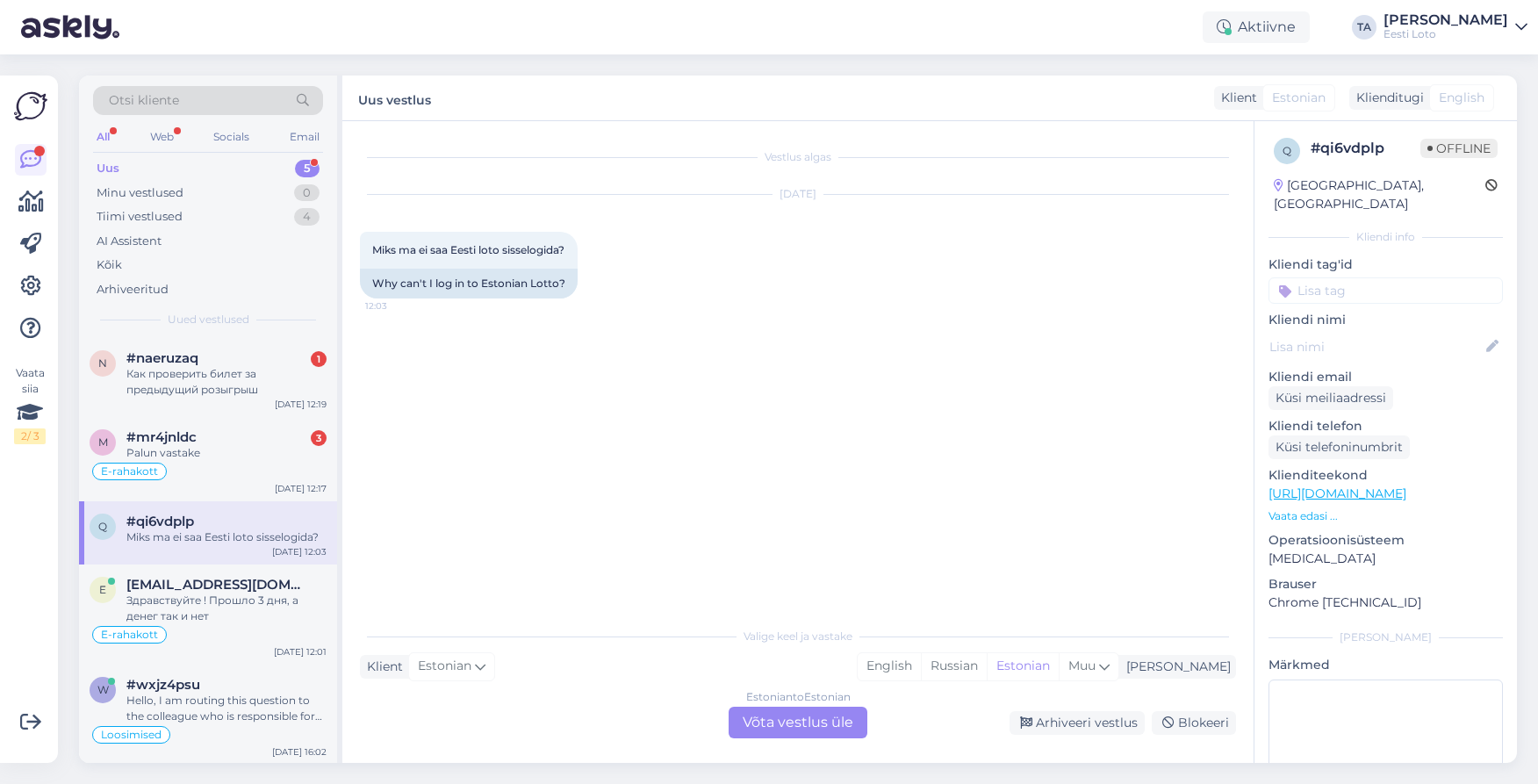
click at [134, 162] on div "Uus 5" at bounding box center [208, 168] width 230 height 25
click at [164, 363] on span "#mr4jnldc" at bounding box center [161, 358] width 70 height 16
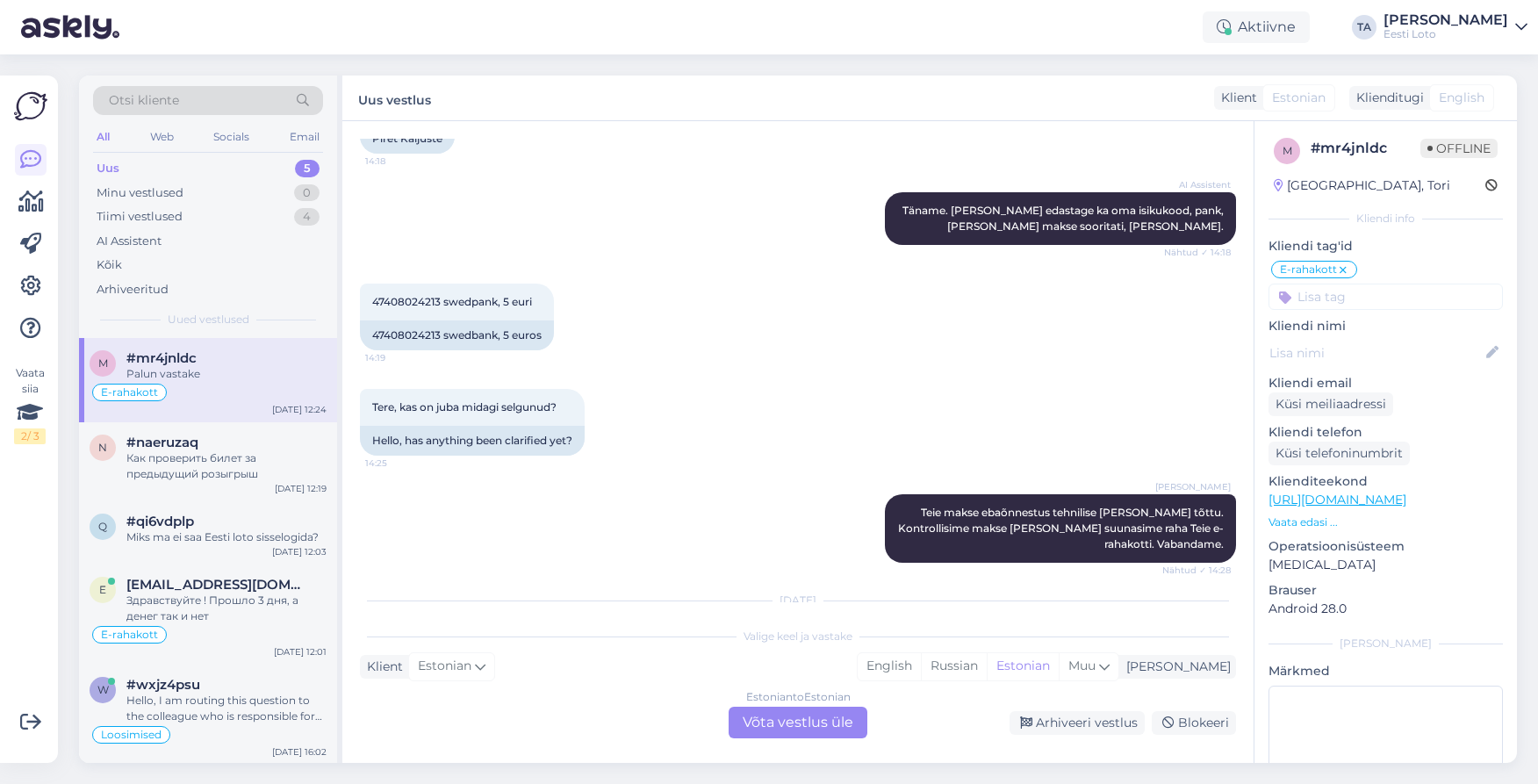
scroll to position [1482, 0]
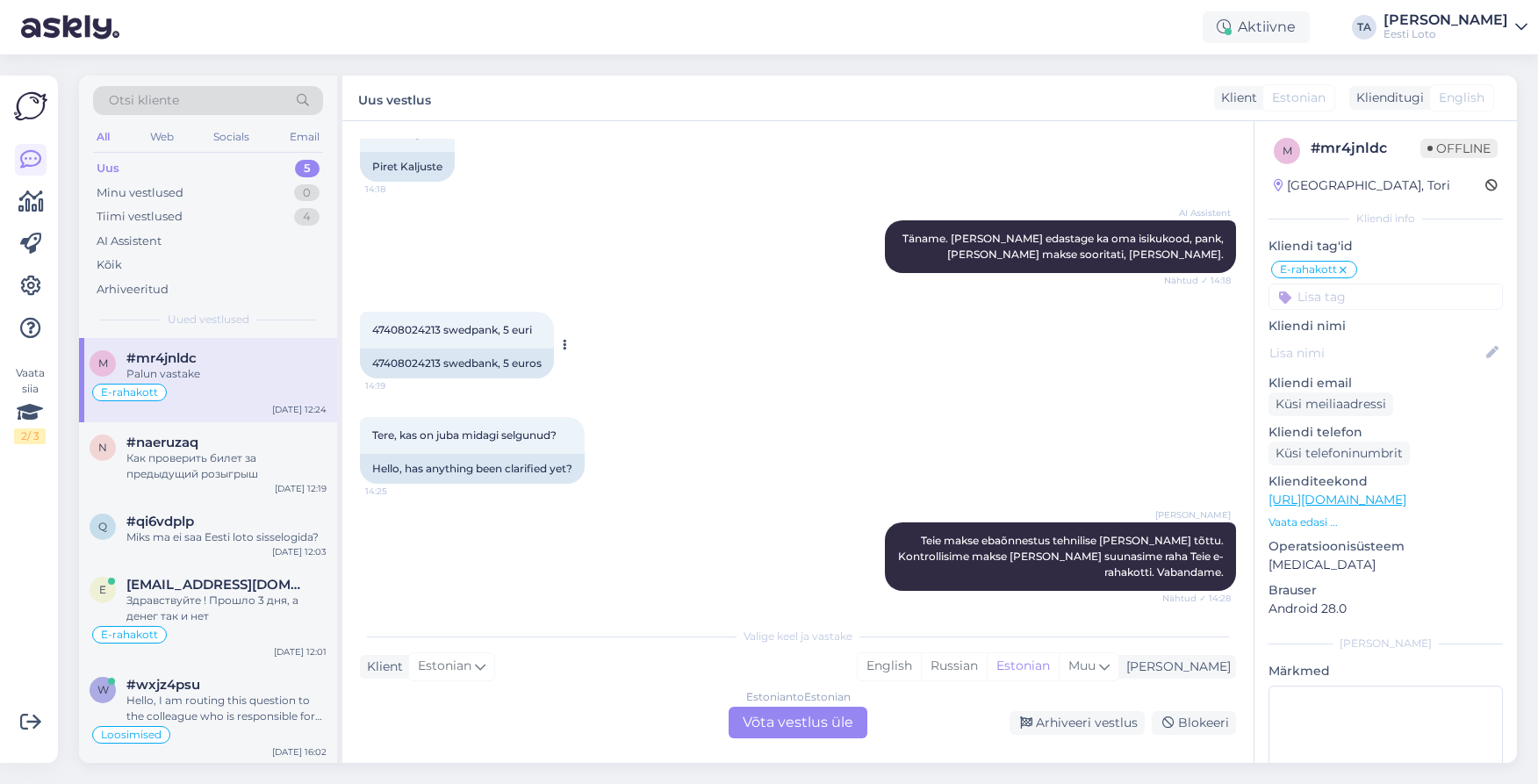
click at [421, 323] on span "47408024213 swedpank, 5 euri" at bounding box center [452, 329] width 159 height 13
copy span "47408024213"
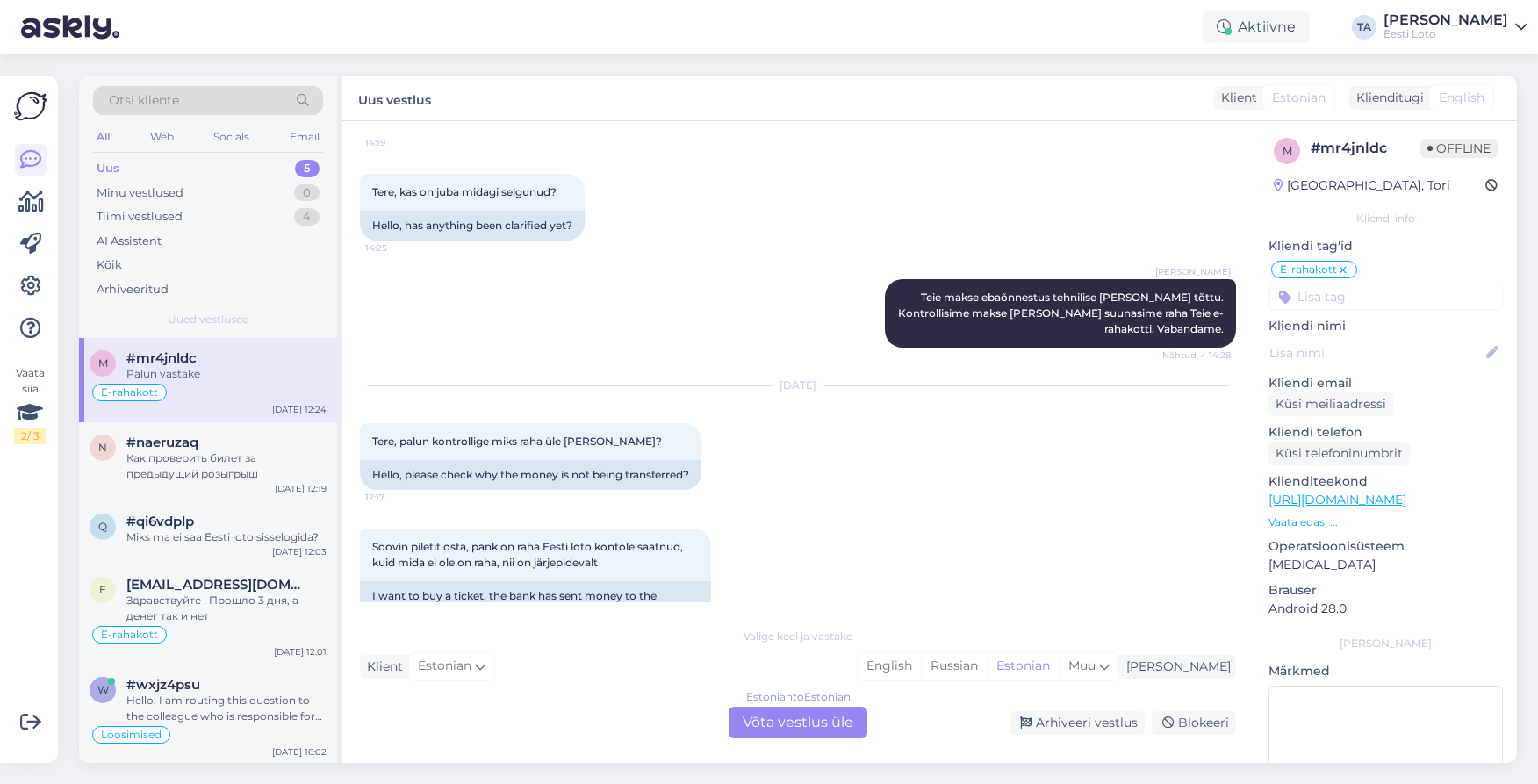
scroll to position [1826, 0]
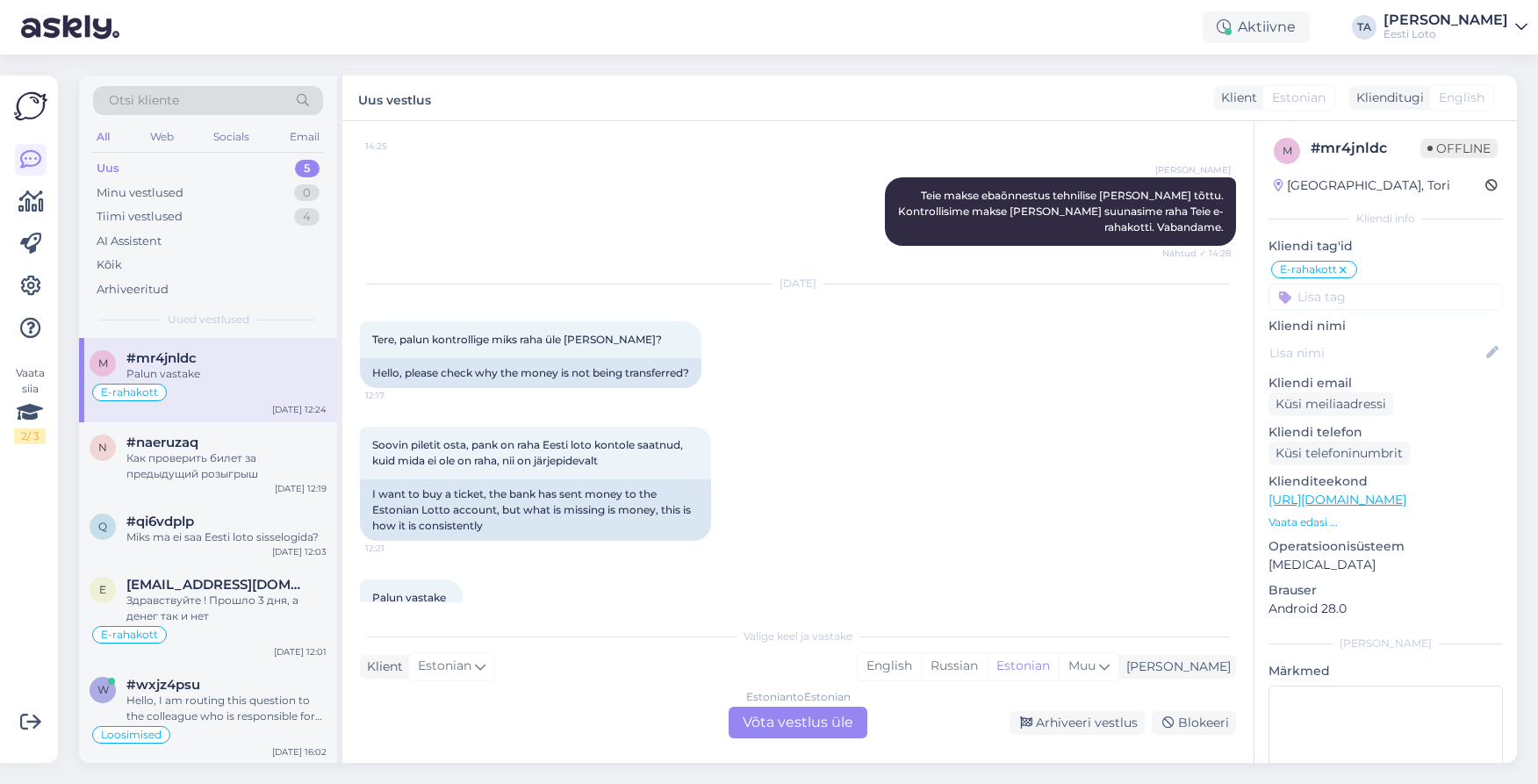
click at [785, 718] on div "Estonian to Estonian Võta vestlus üle" at bounding box center [798, 723] width 139 height 32
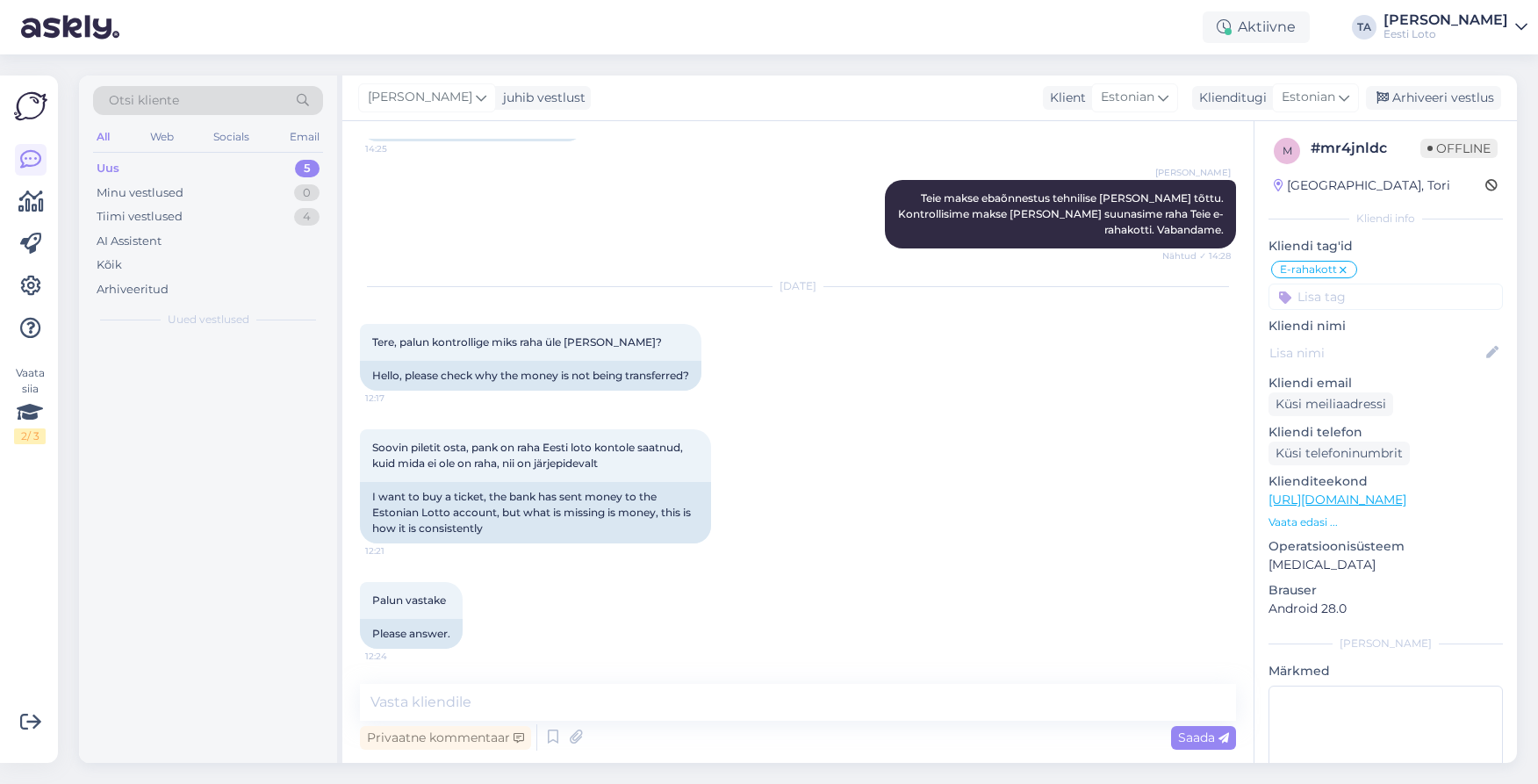
scroll to position [1761, 0]
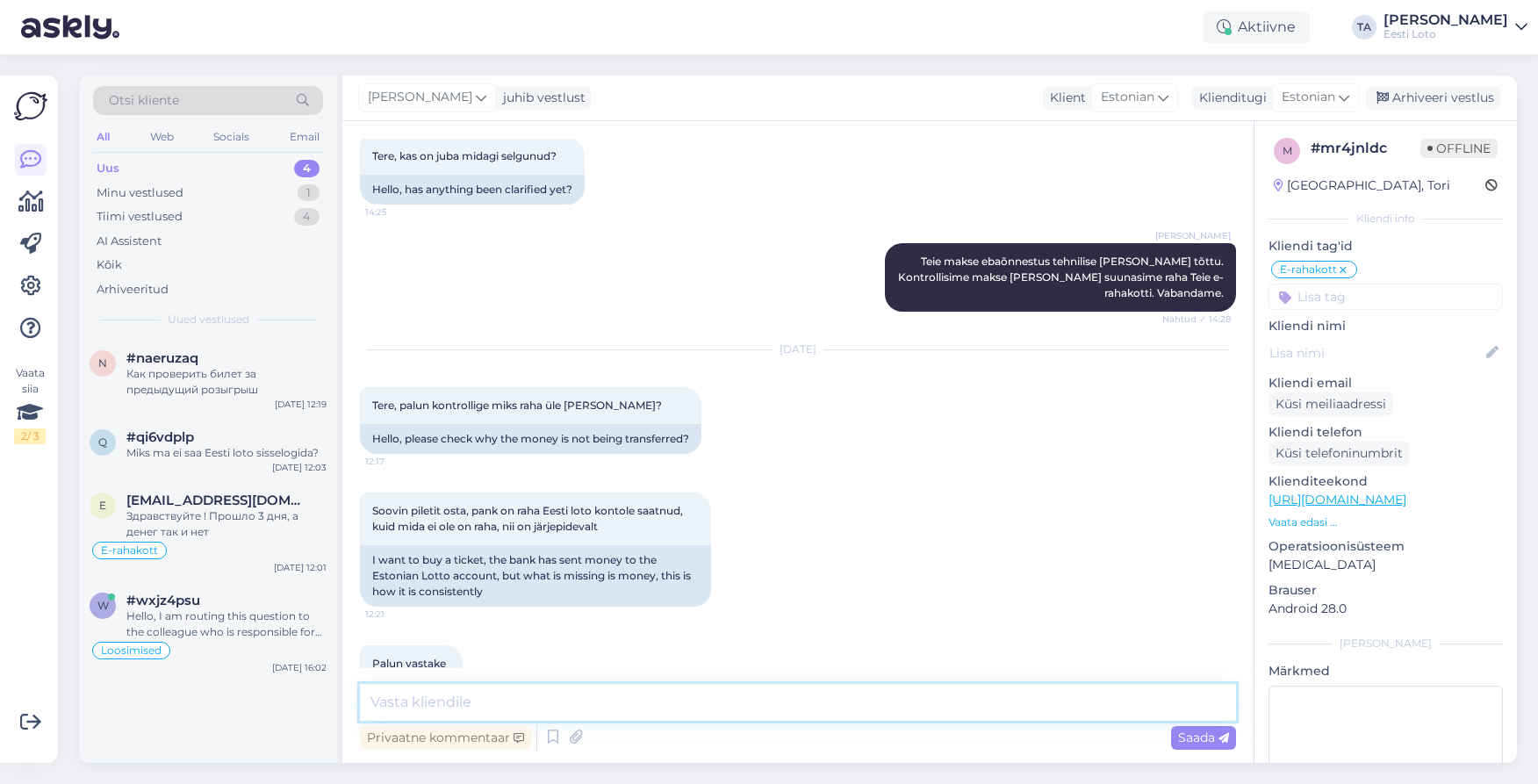
click at [614, 700] on textarea at bounding box center [797, 702] width 876 height 37
type textarea "Hetkel näeme, et summa 5 eurot on jõudnud Teile e-rahakotti."
click at [1195, 737] on span "Saada" at bounding box center [1203, 737] width 51 height 16
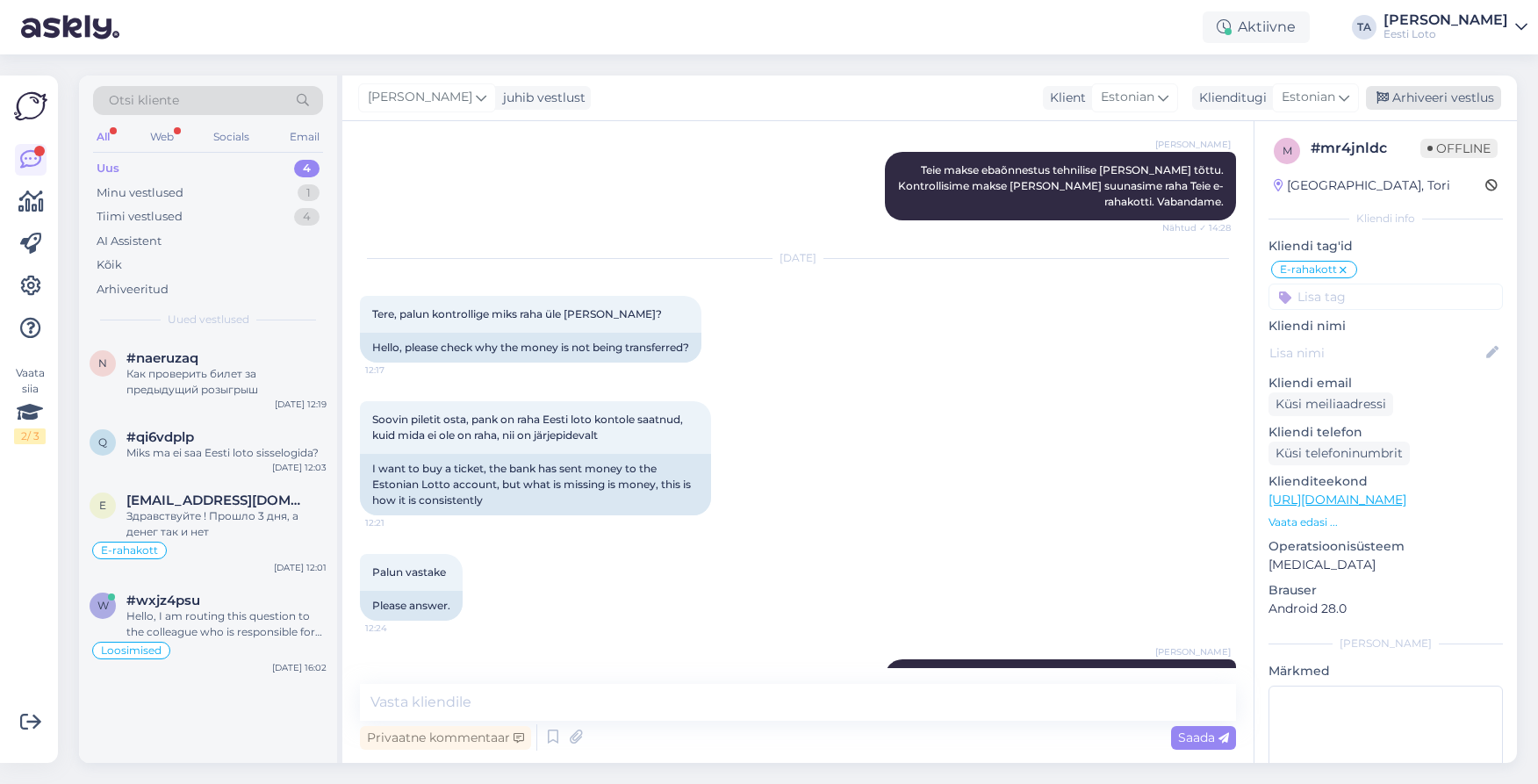
click at [1410, 99] on div "Arhiveeri vestlus" at bounding box center [1433, 98] width 136 height 24
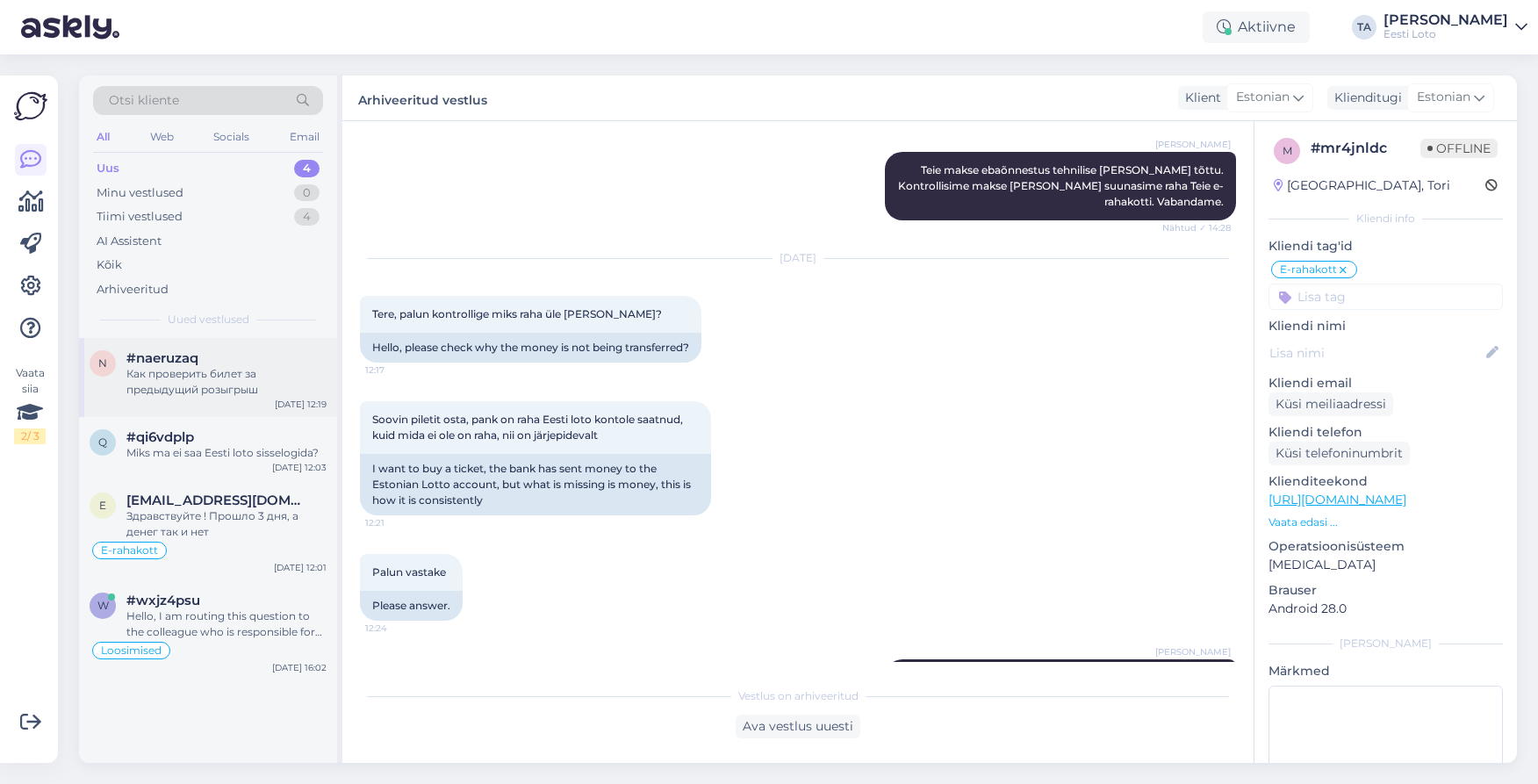
click at [188, 362] on span "#naeruzaq" at bounding box center [162, 358] width 72 height 16
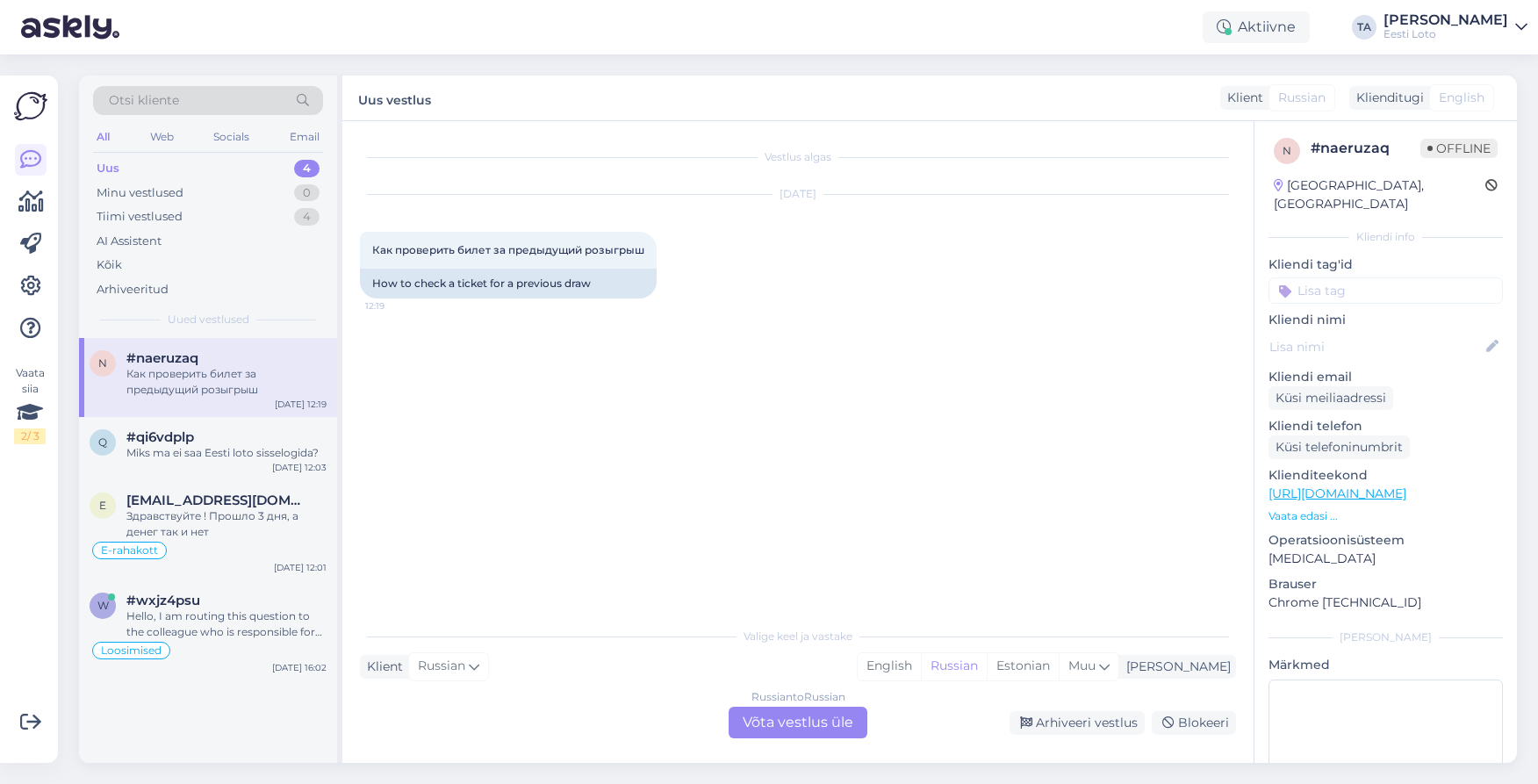
scroll to position [0, 0]
click at [180, 443] on span "#qi6vdplp" at bounding box center [160, 437] width 67 height 16
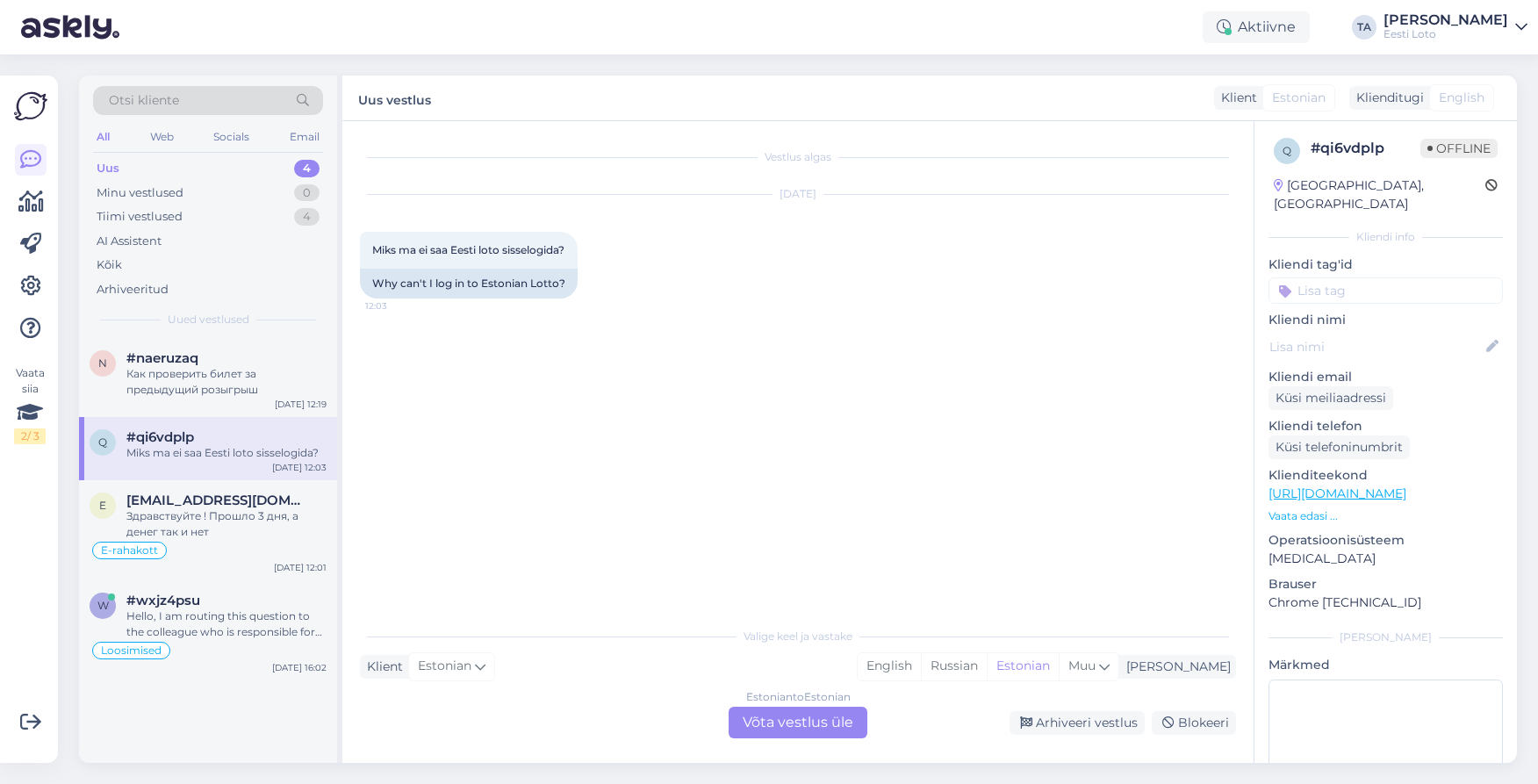
click at [117, 159] on div "Uus 4" at bounding box center [208, 168] width 230 height 25
